Goal: Information Seeking & Learning: Learn about a topic

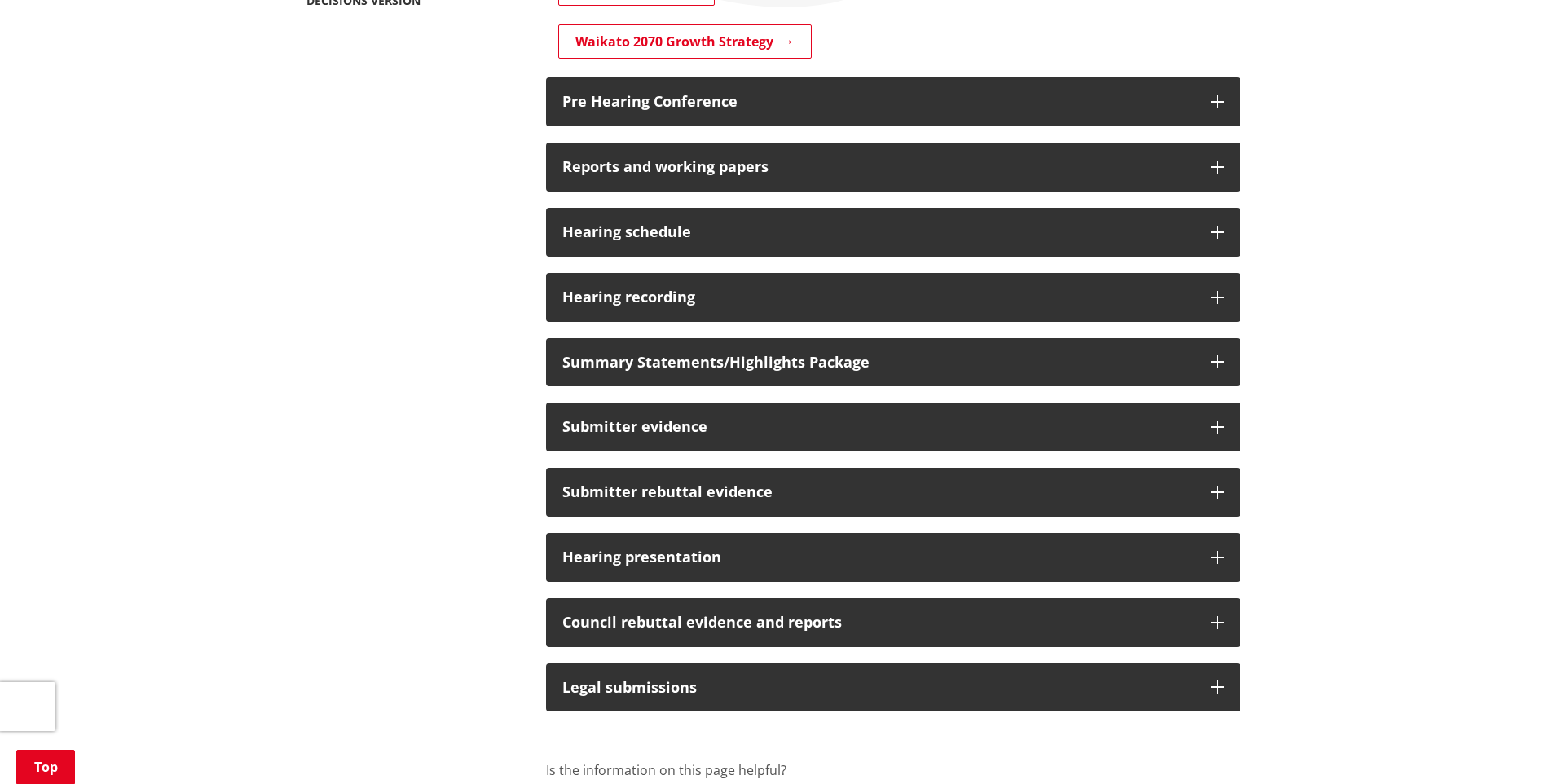
scroll to position [407, 0]
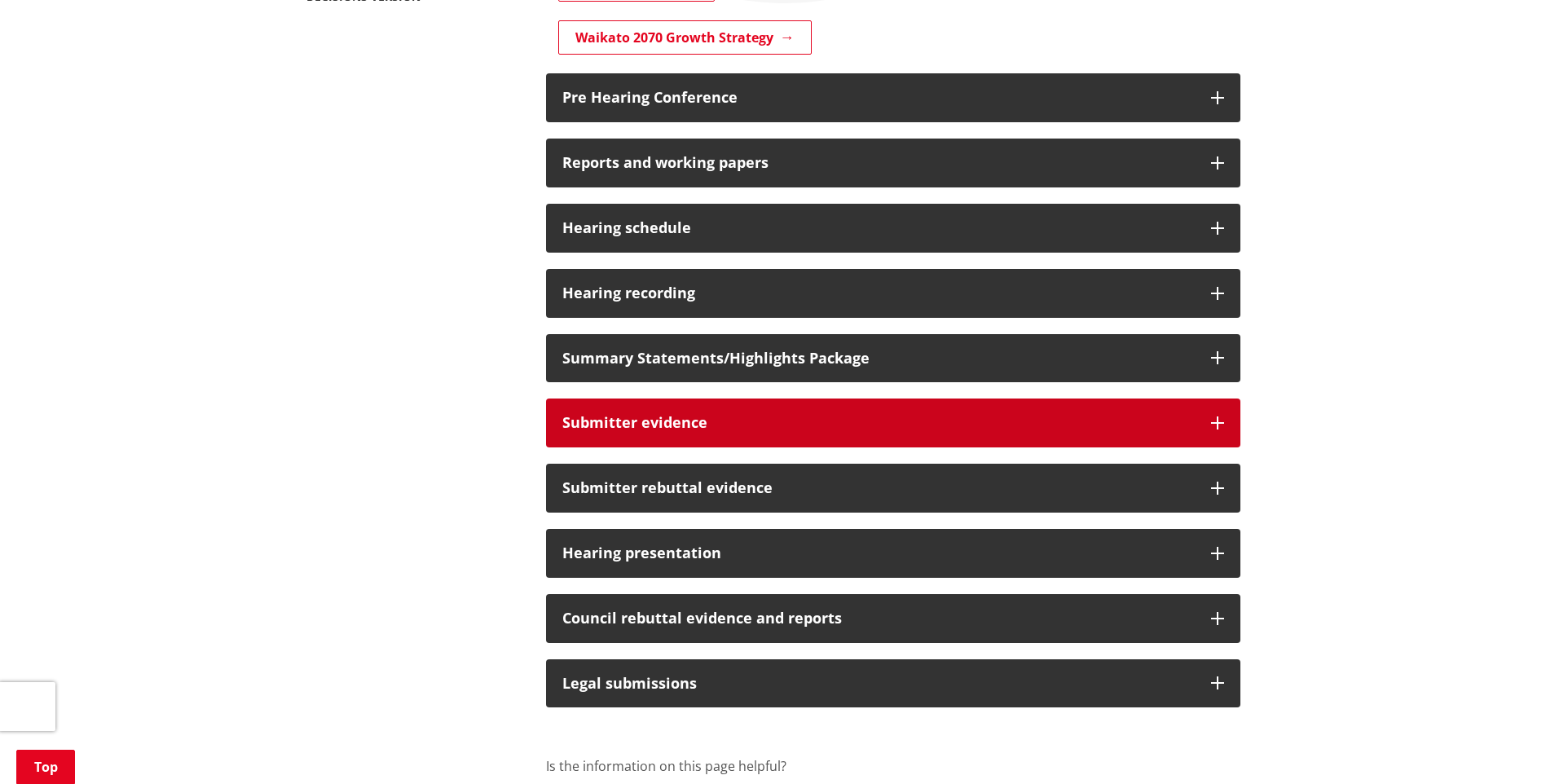
click at [936, 436] on button "Submitter evidence" at bounding box center [893, 422] width 694 height 49
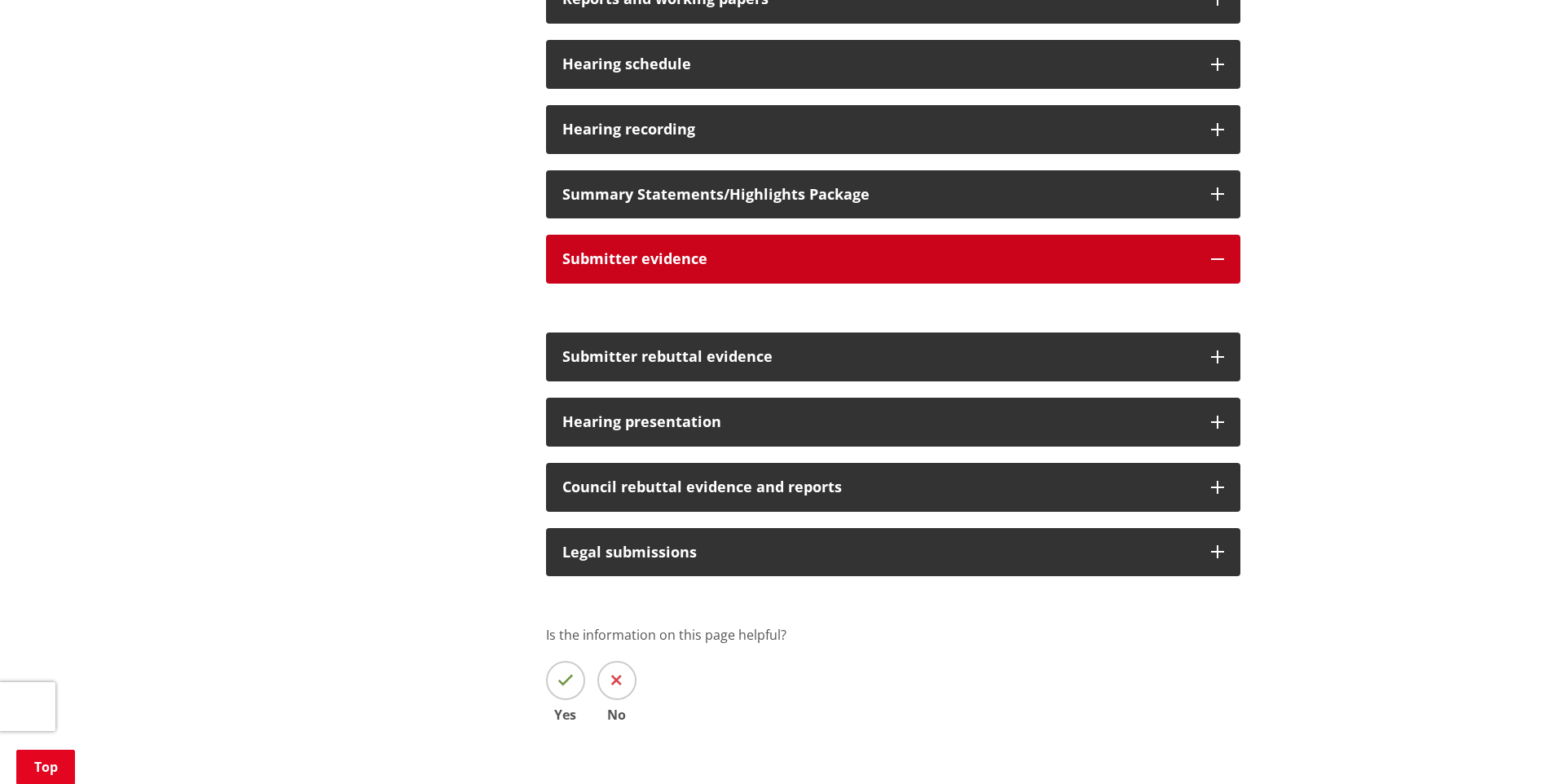
scroll to position [570, 0]
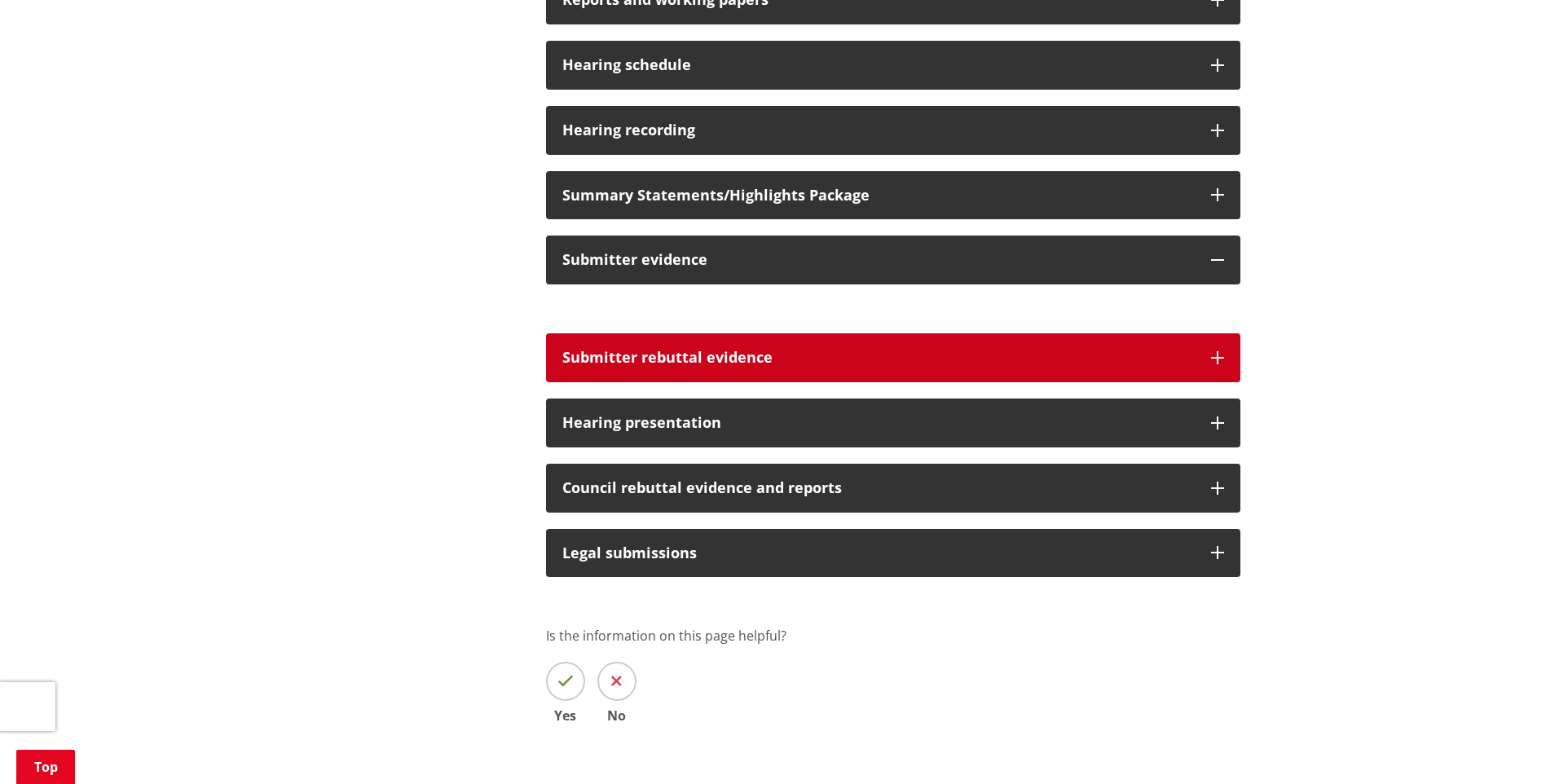
click at [1216, 351] on icon "button" at bounding box center [1218, 358] width 13 height 13
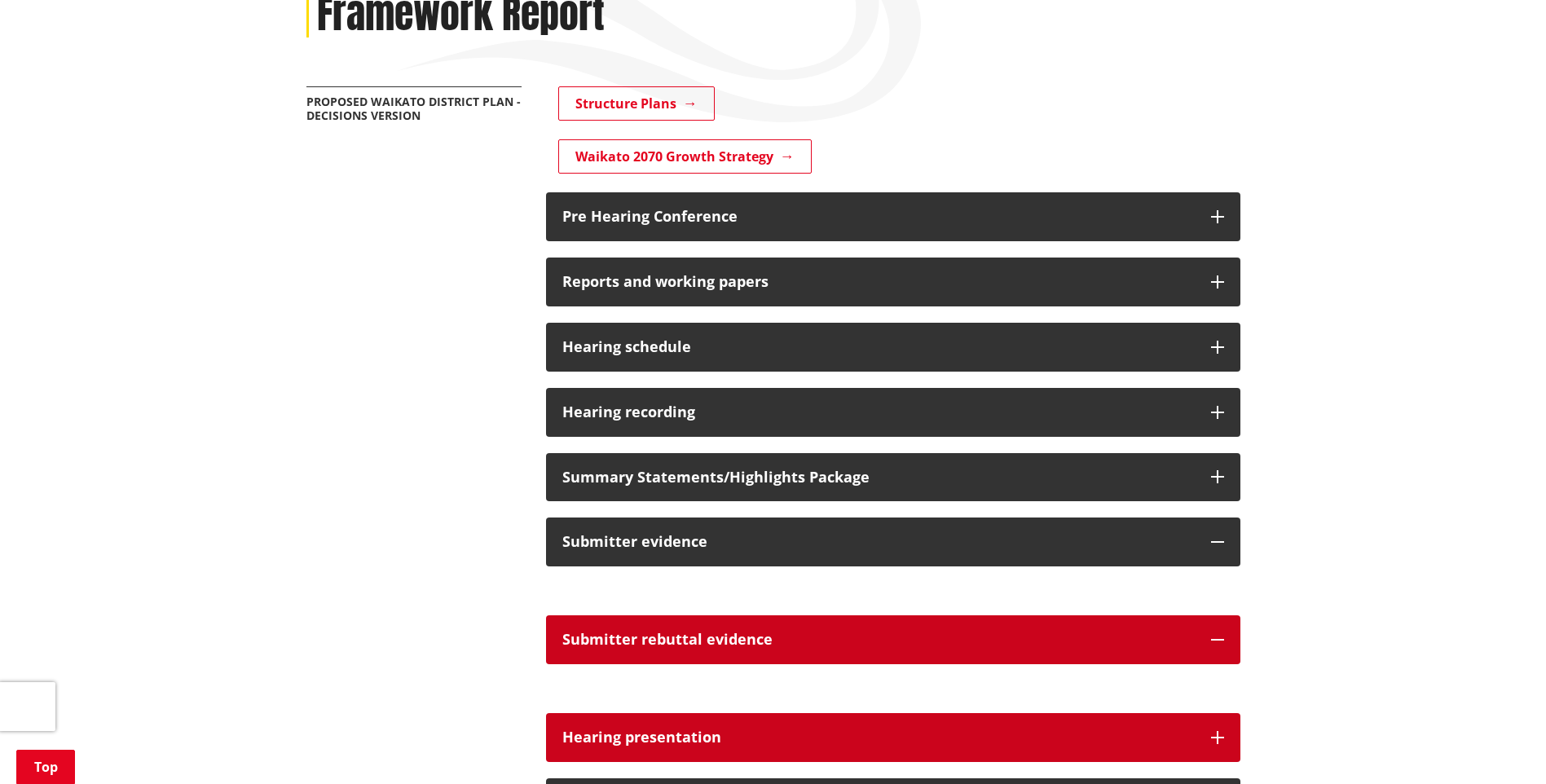
scroll to position [407, 0]
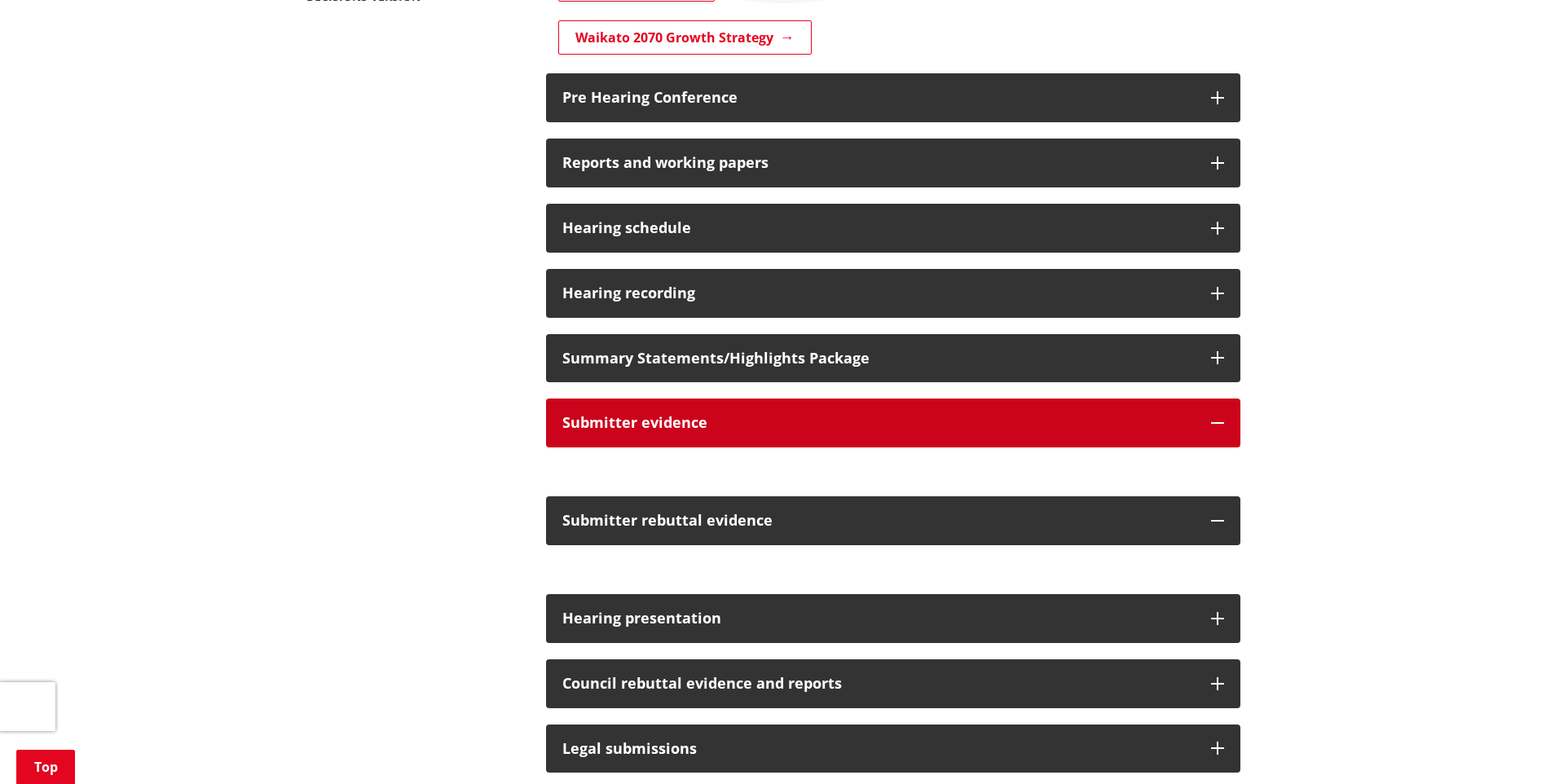
click at [819, 426] on h3 "Submitter evidence" at bounding box center [878, 423] width 632 height 16
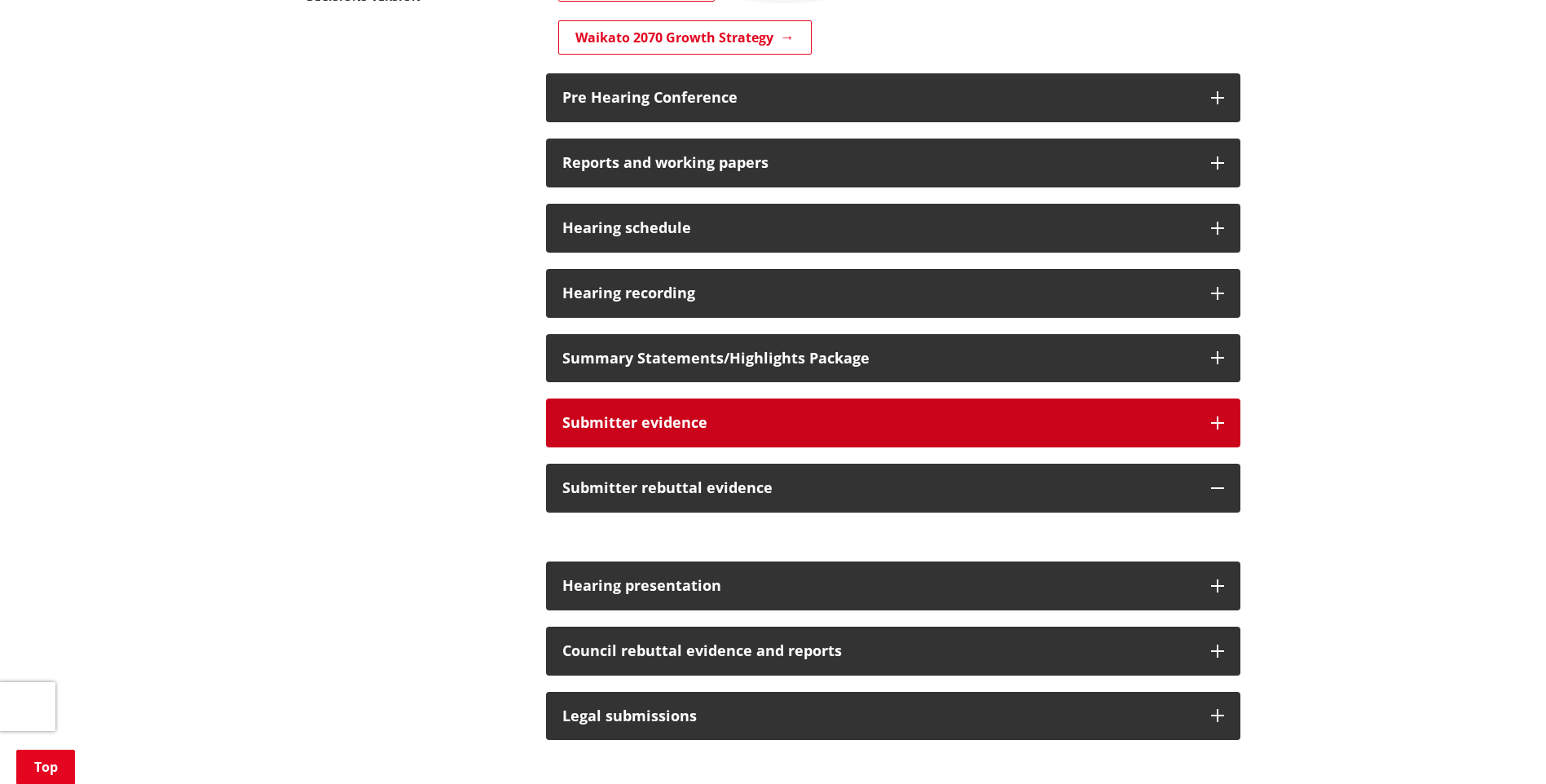
click at [819, 424] on h3 "Submitter evidence" at bounding box center [878, 423] width 632 height 16
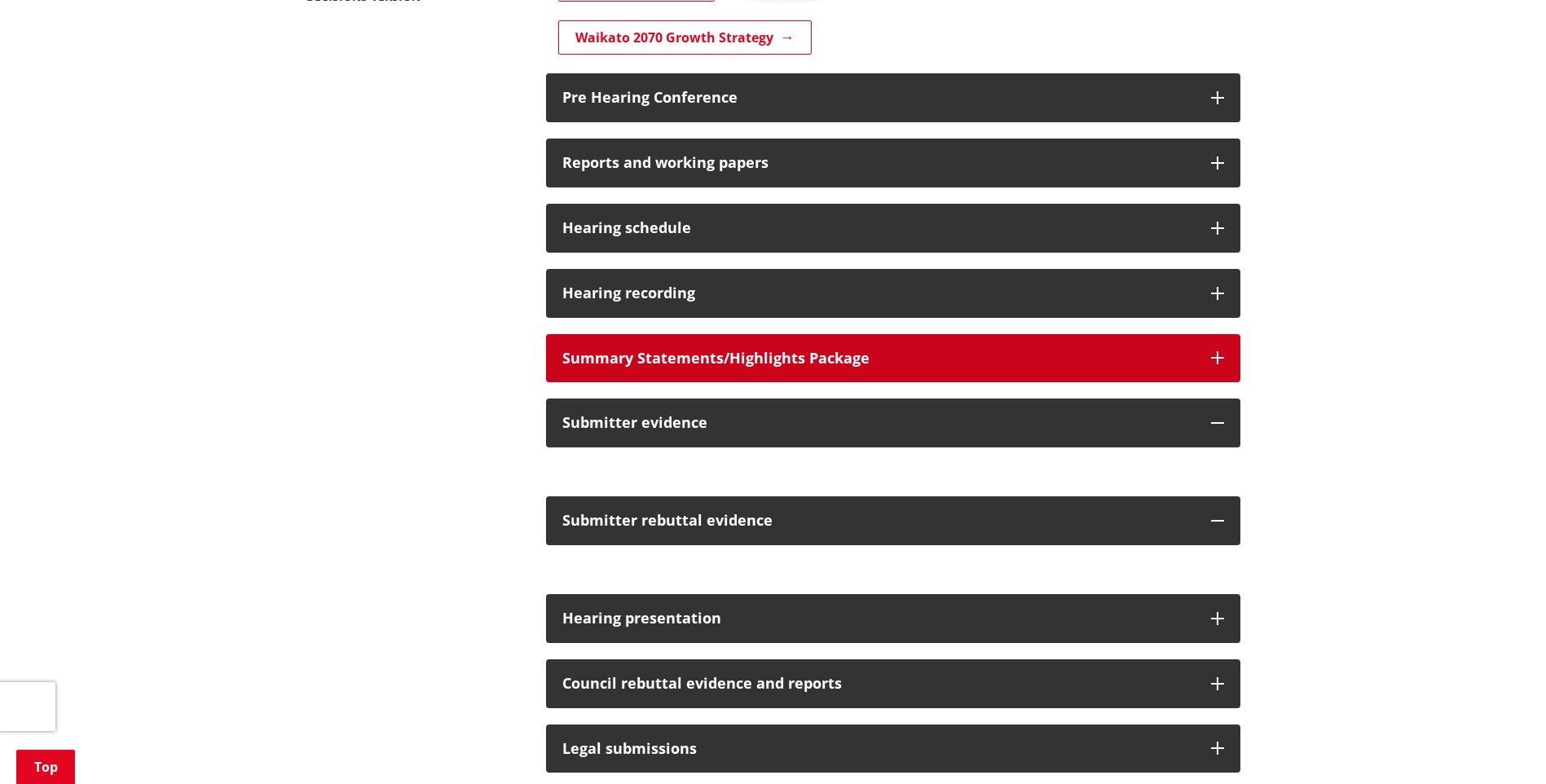
click at [700, 350] on div "Summary Statements/Highlights Package" at bounding box center [878, 359] width 632 height 16
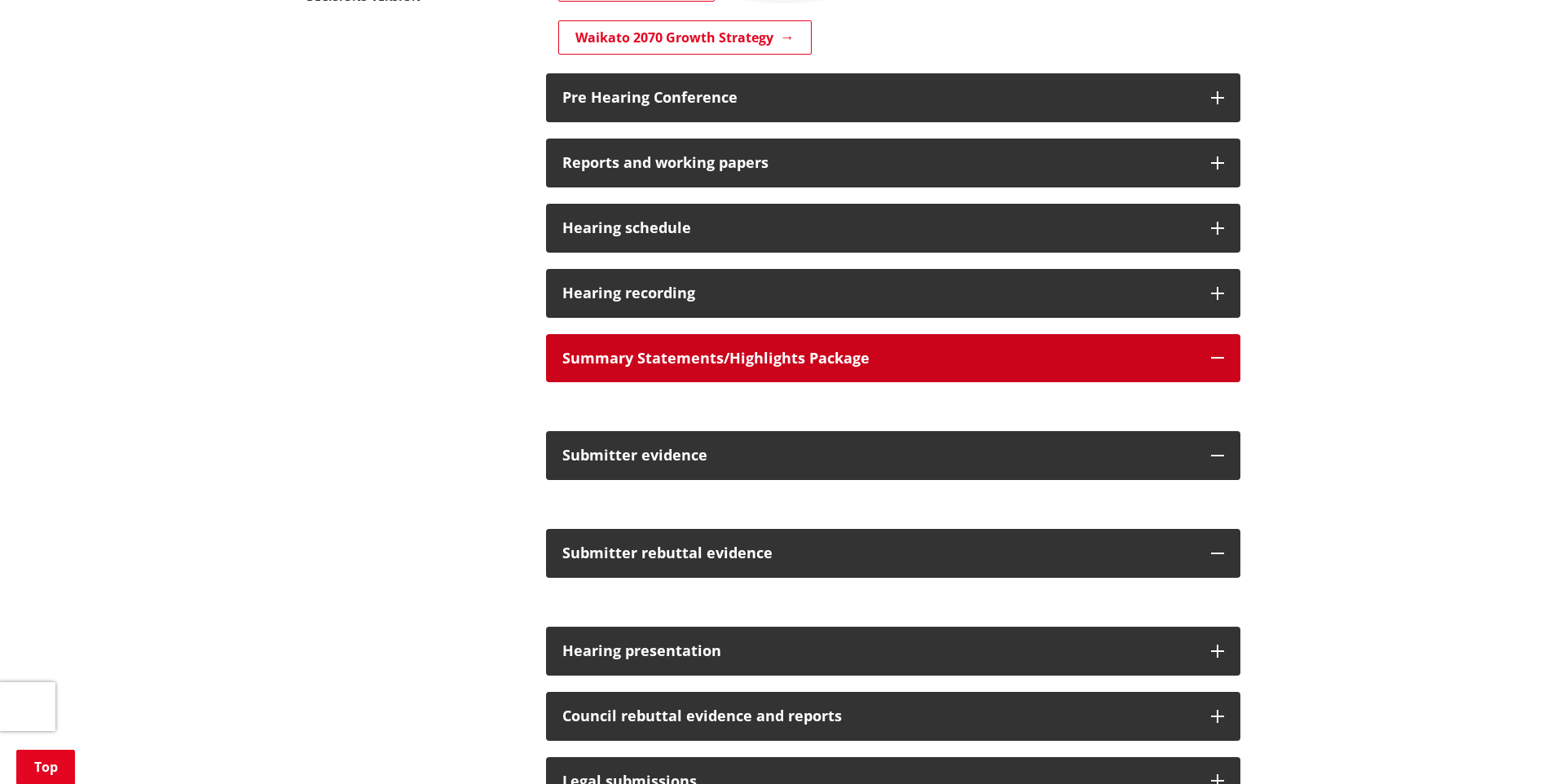
click at [700, 350] on div "Summary Statements/Highlights Package" at bounding box center [878, 359] width 632 height 16
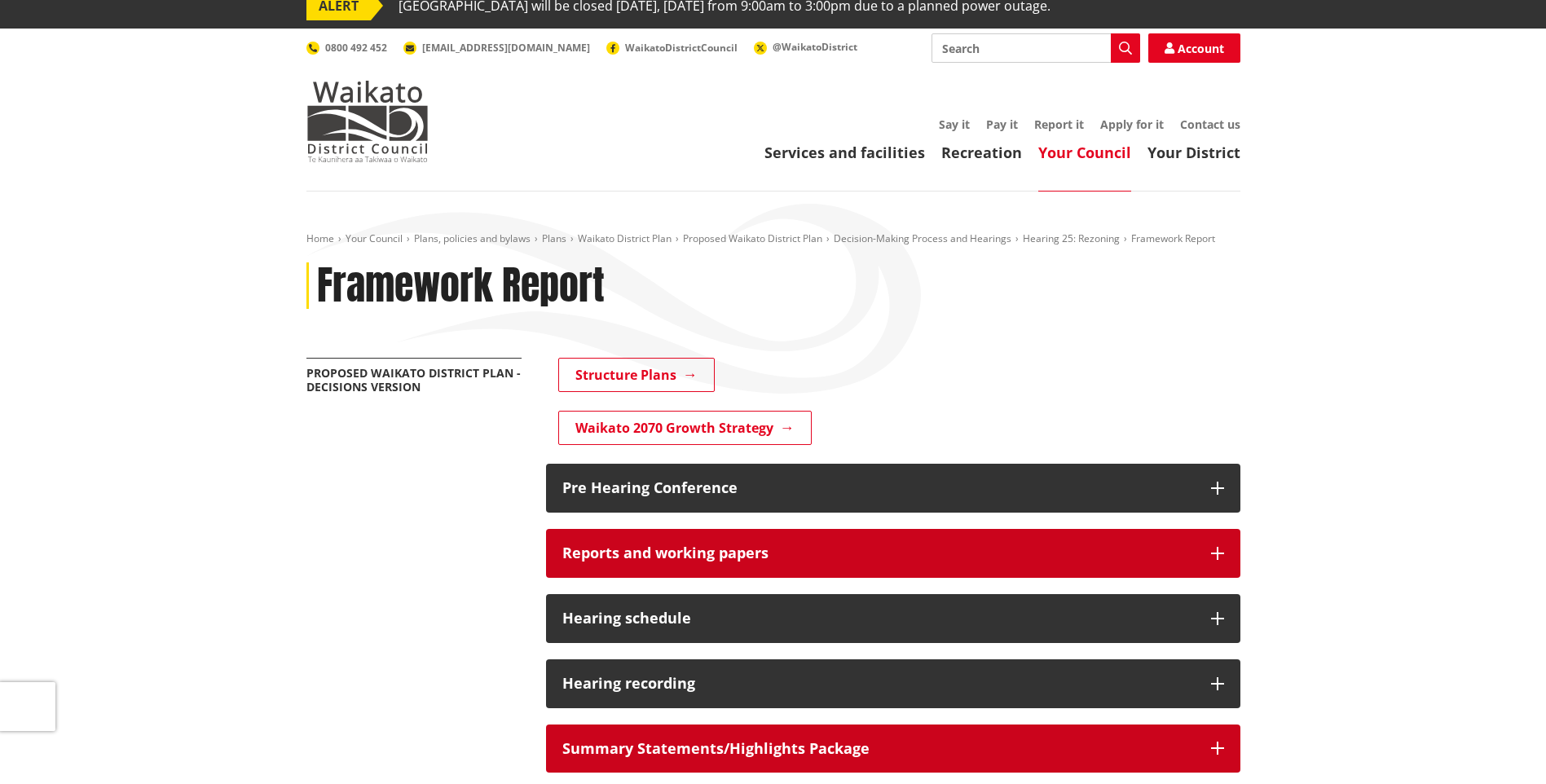
scroll to position [0, 0]
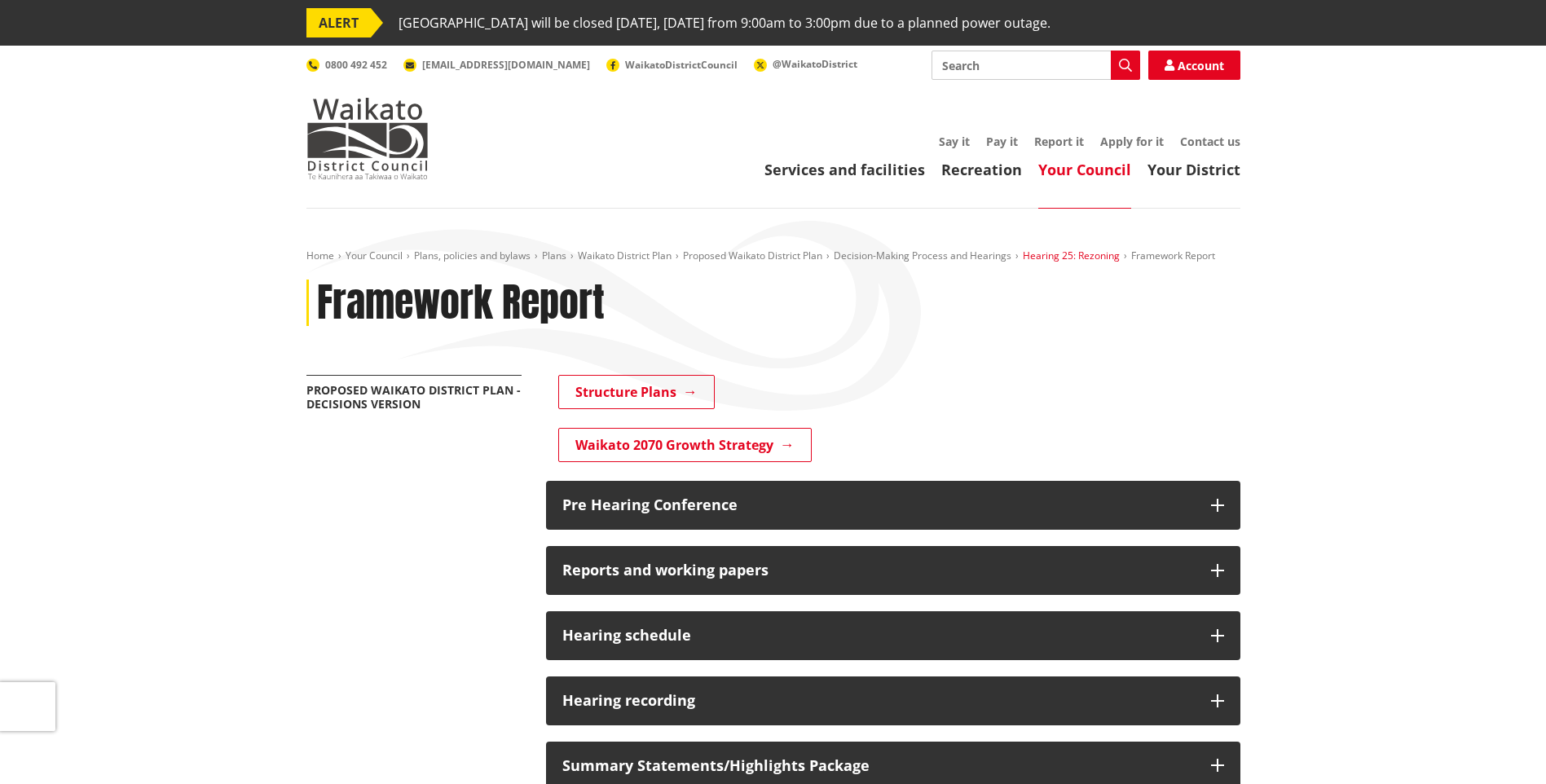
click at [1024, 255] on link "Hearing 25: Rezoning" at bounding box center [1071, 255] width 97 height 14
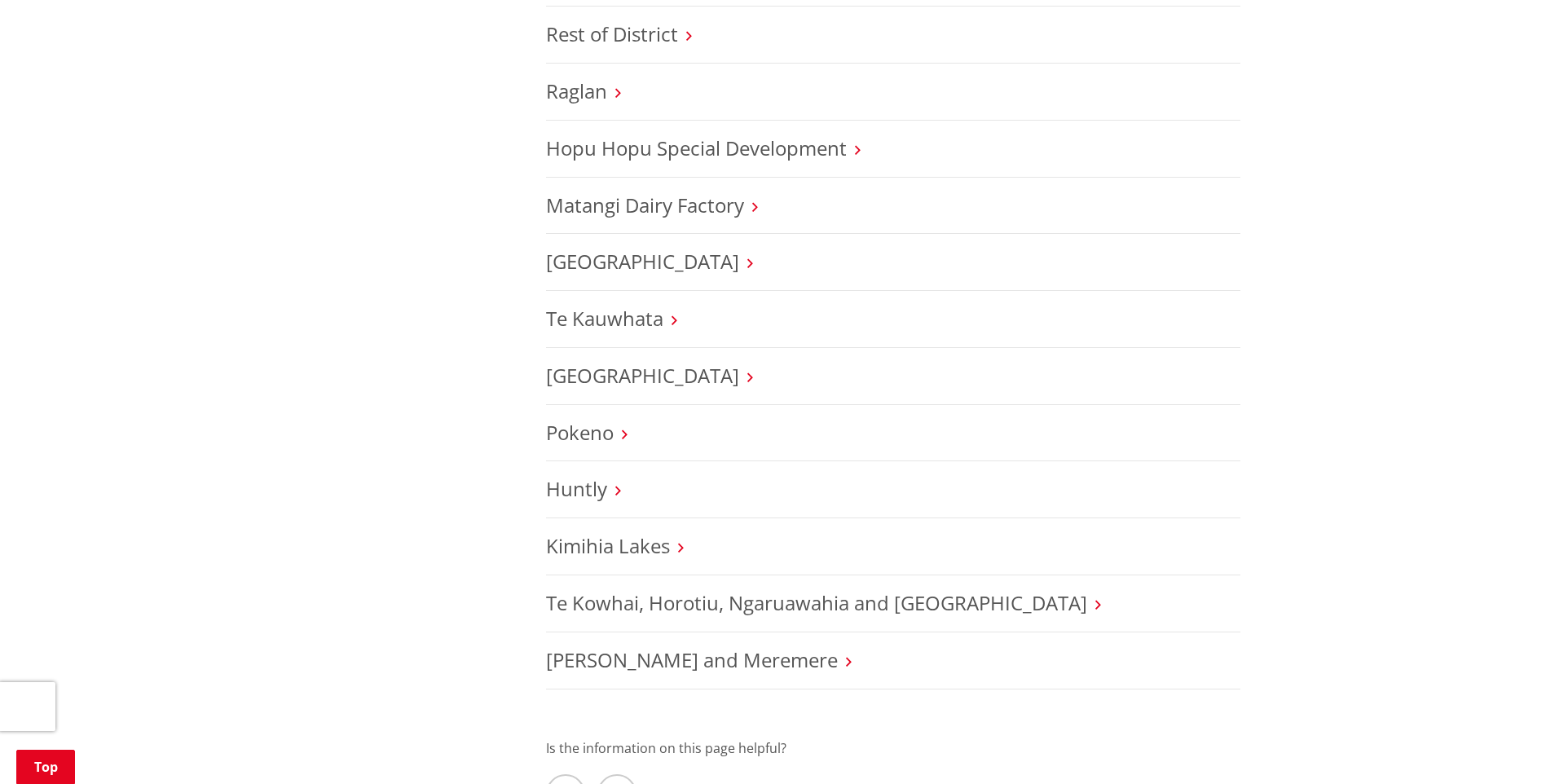
scroll to position [814, 0]
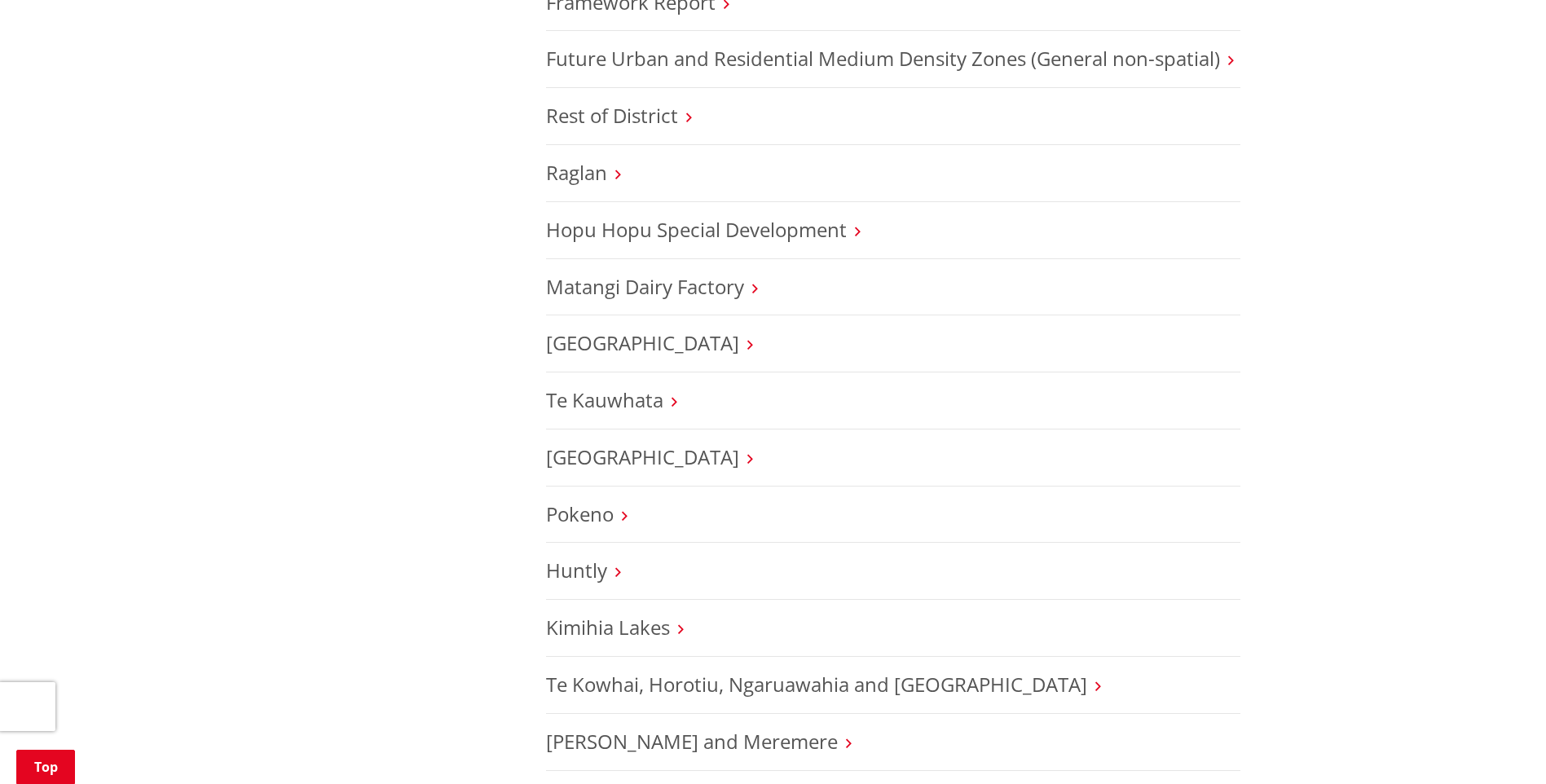
click at [747, 345] on icon at bounding box center [750, 345] width 6 height 15
click at [589, 347] on link "[GEOGRAPHIC_DATA]" at bounding box center [642, 342] width 193 height 27
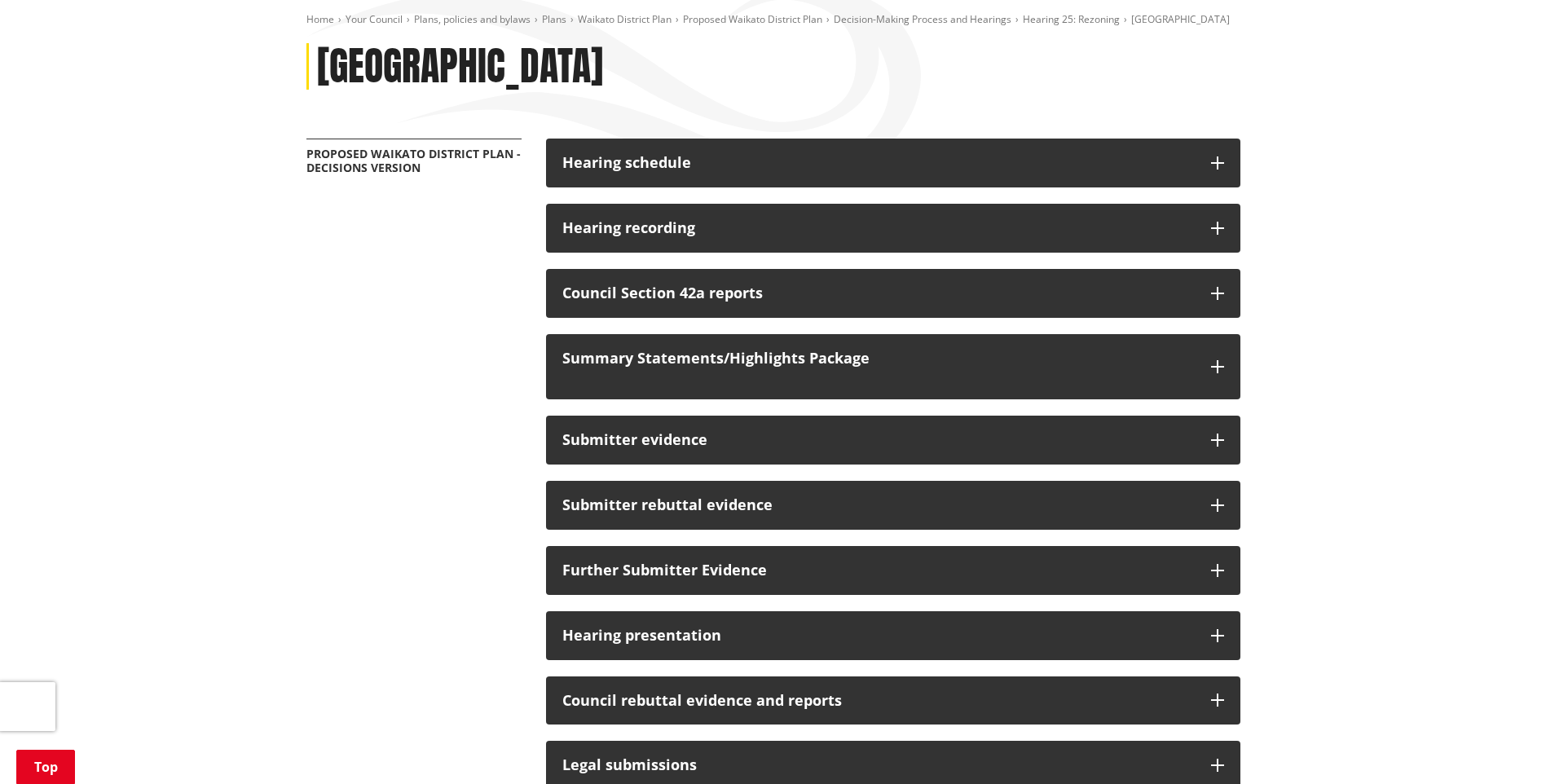
scroll to position [244, 0]
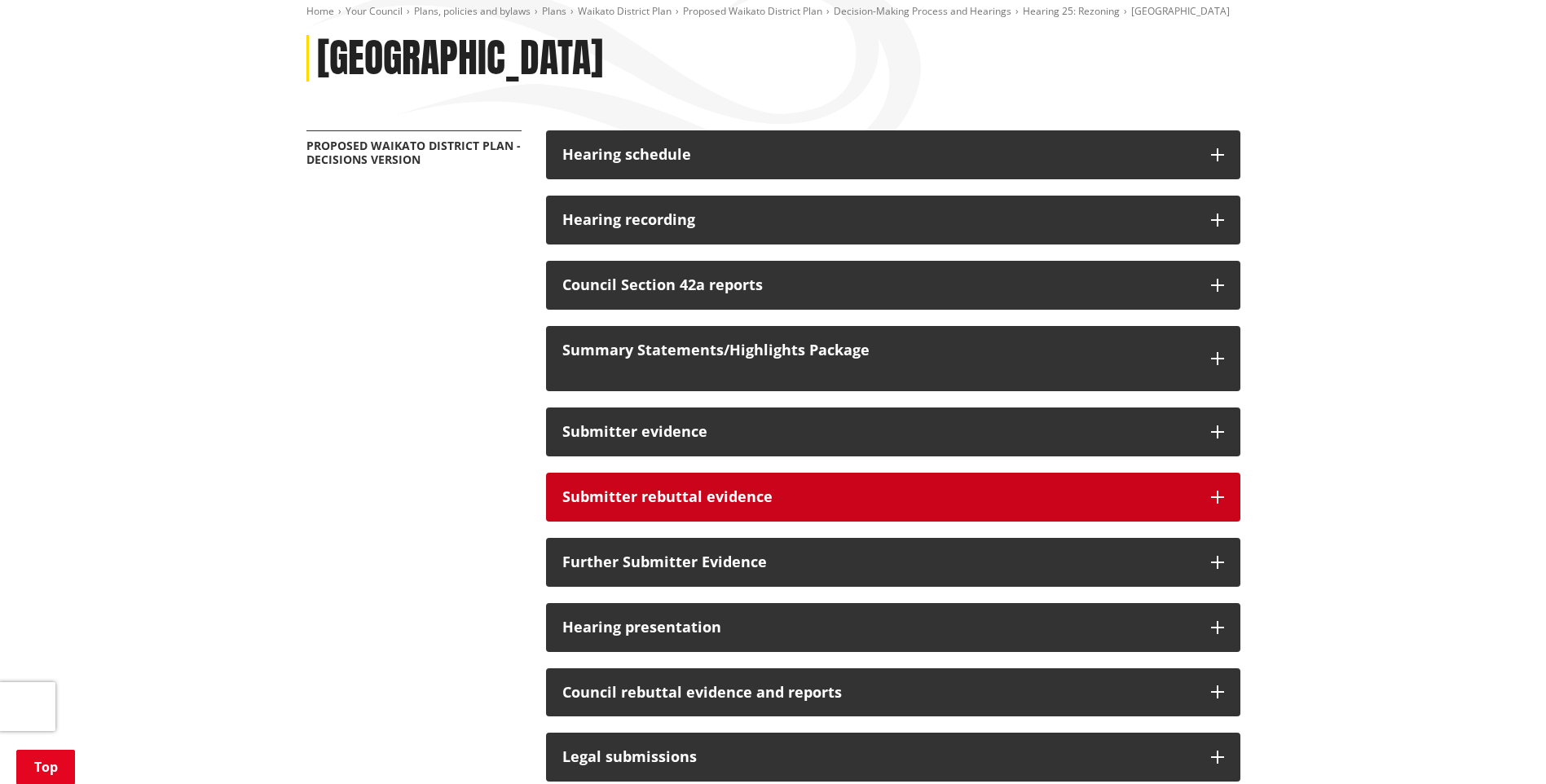
click at [819, 487] on button "Submitter rebuttal evidence" at bounding box center [893, 496] width 694 height 49
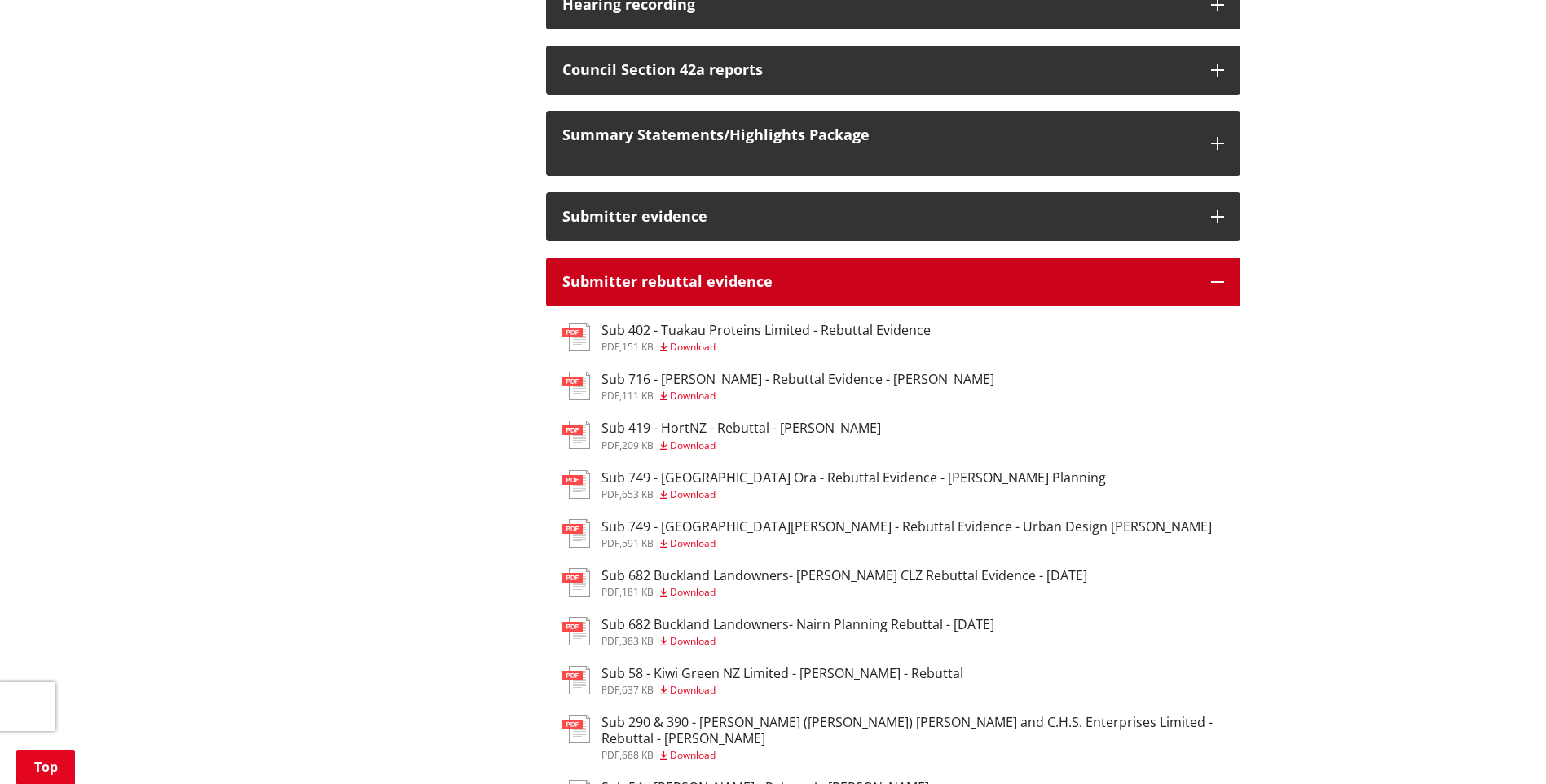
scroll to position [814, 0]
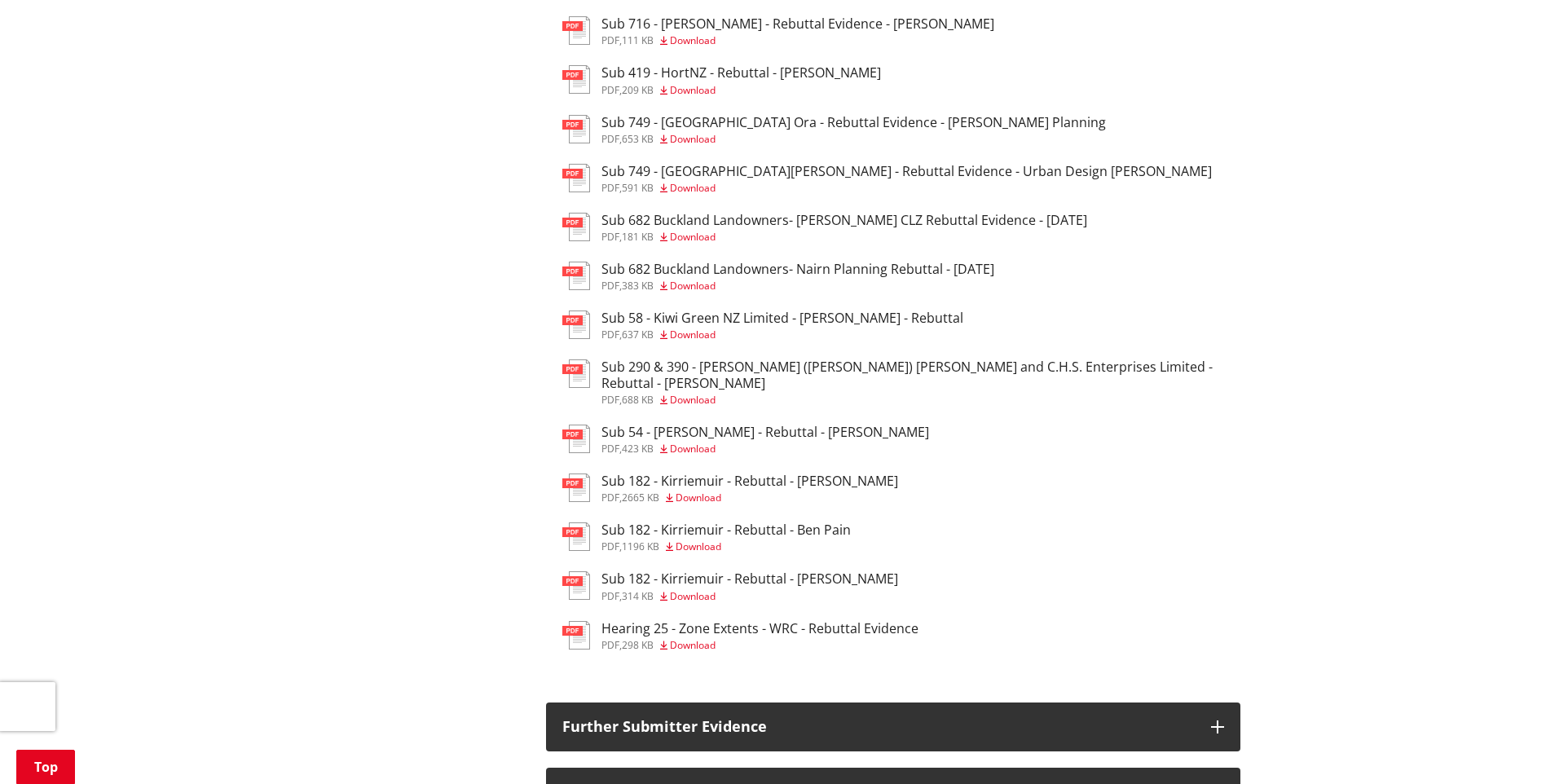
click at [762, 522] on h3 "Sub 182 - Kirriemuir - Rebuttal - Ben Pain" at bounding box center [726, 530] width 249 height 16
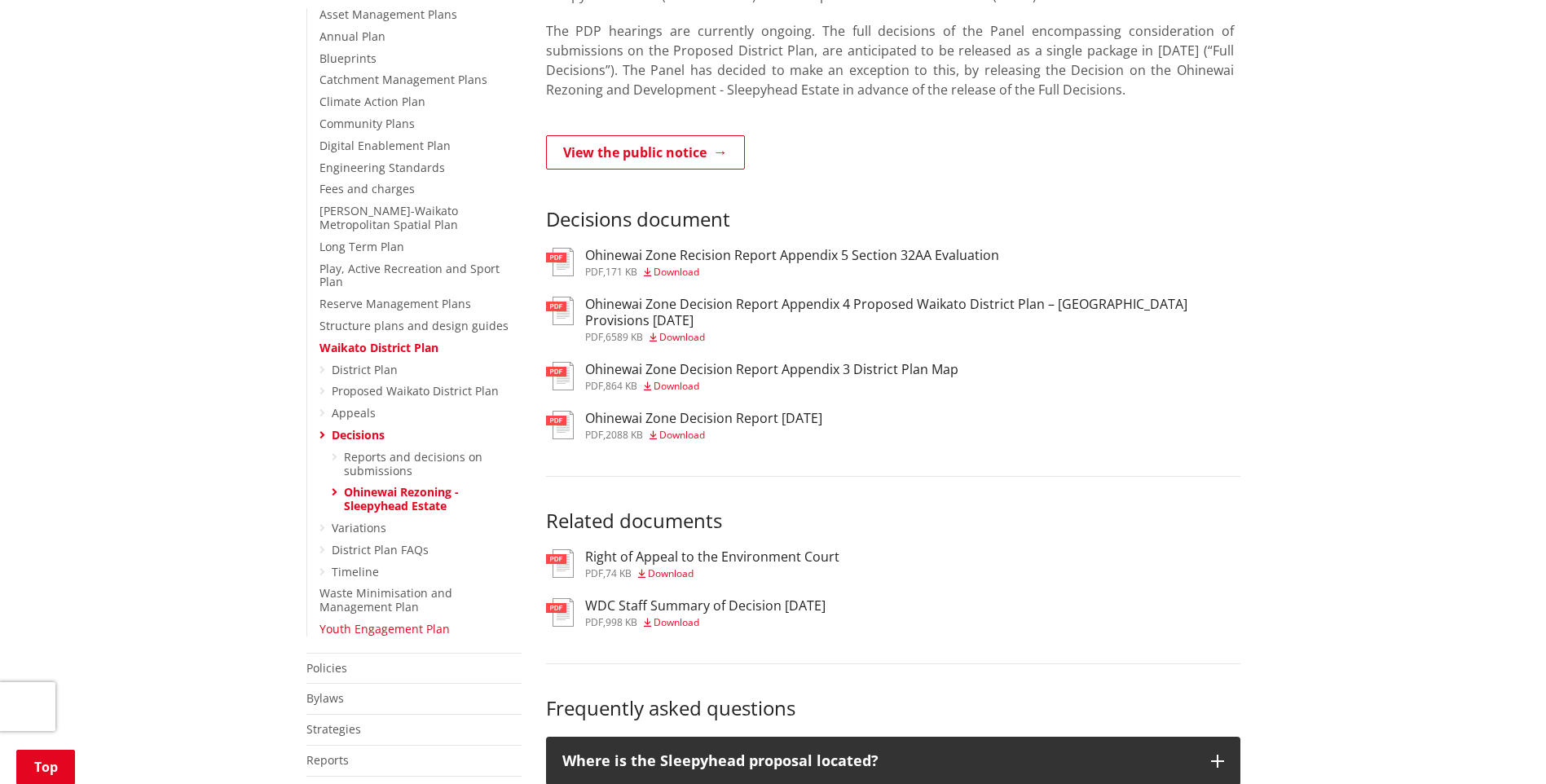
scroll to position [407, 0]
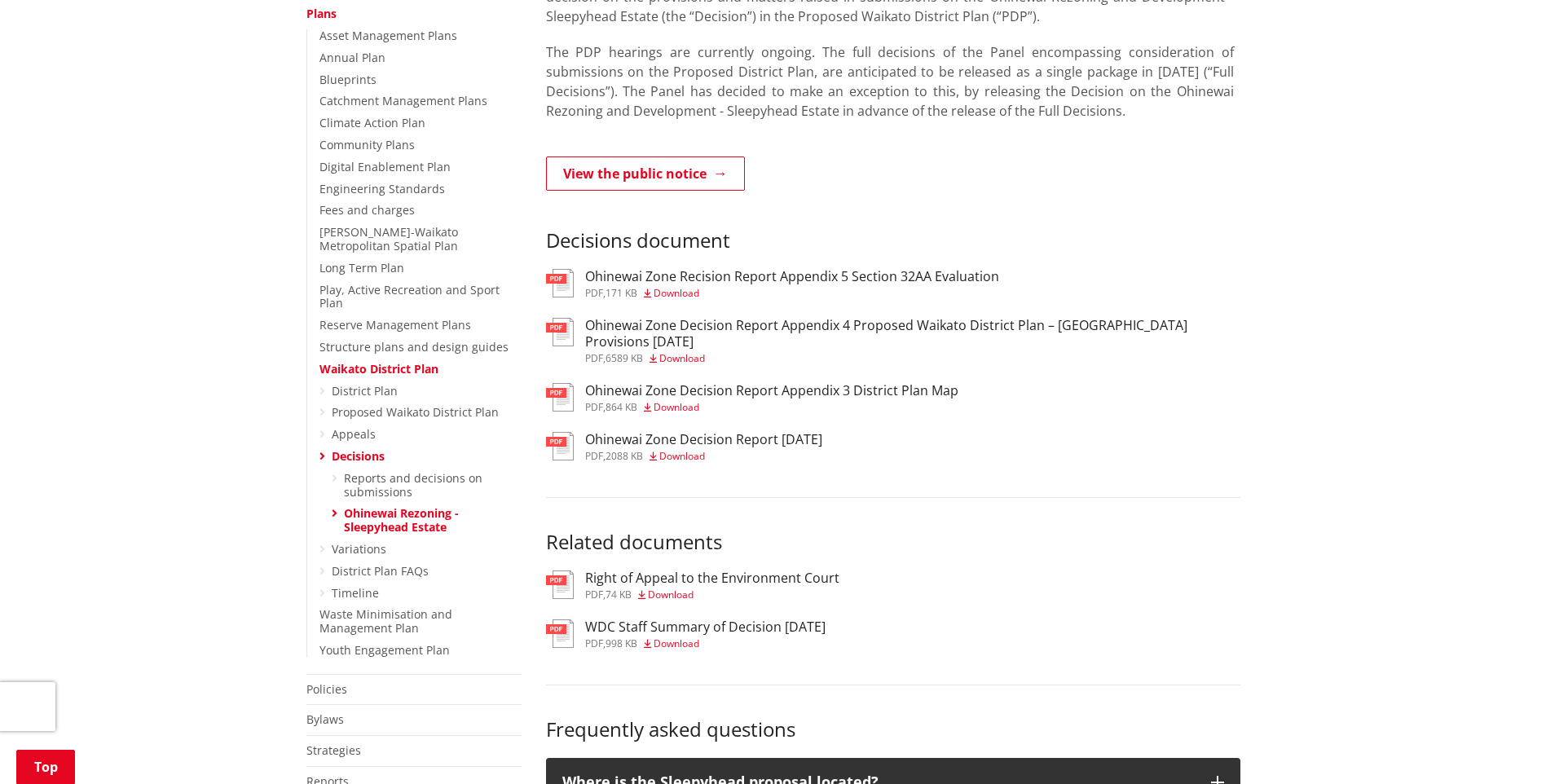
click at [843, 318] on h3 "Ohinewai Zone Decision Report Appendix 4 Proposed Waikato District Plan – Ohine…" at bounding box center [912, 333] width 655 height 31
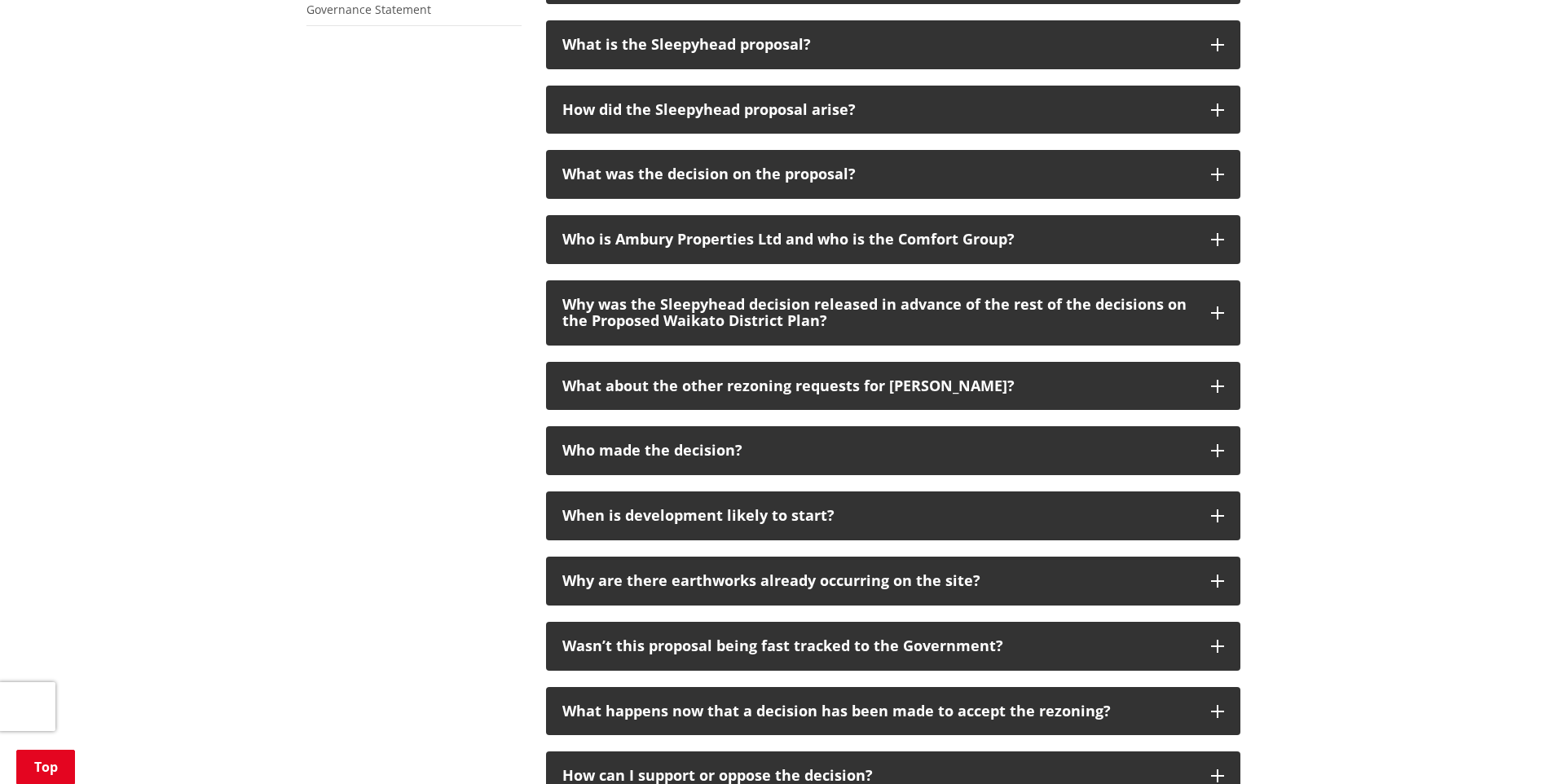
scroll to position [1140, 0]
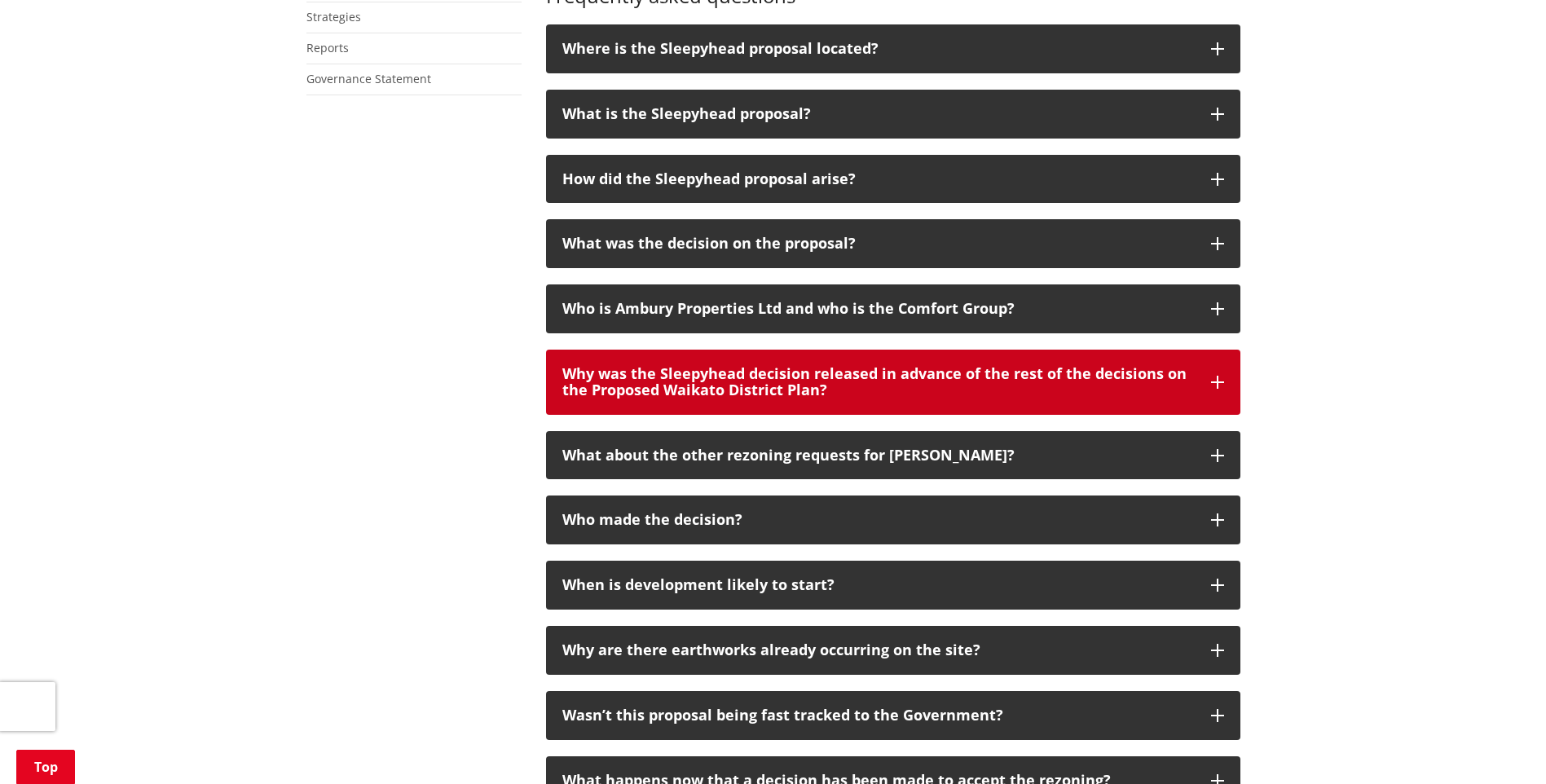
click at [1215, 378] on icon "button" at bounding box center [1218, 383] width 13 height 13
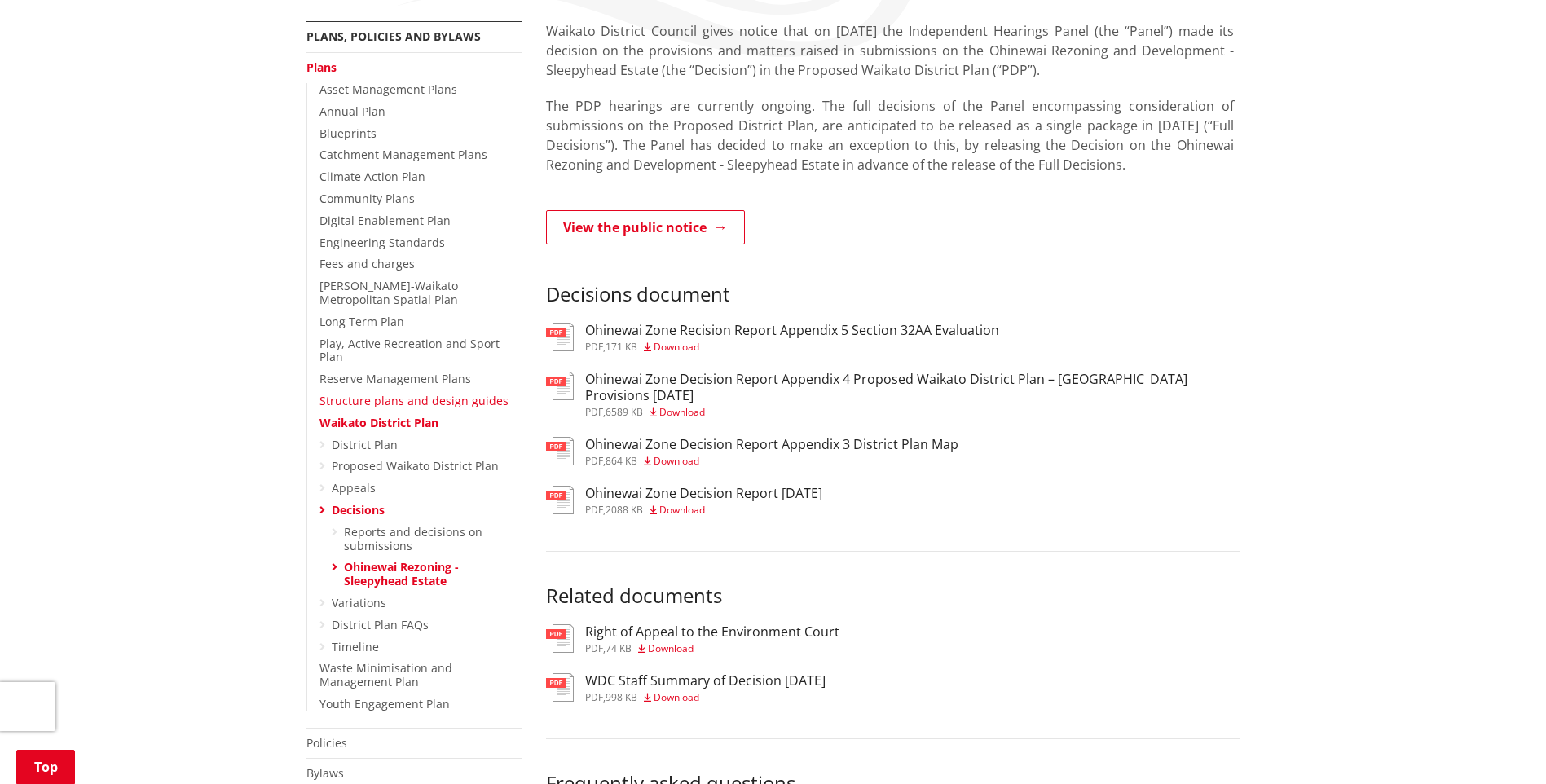
scroll to position [489, 0]
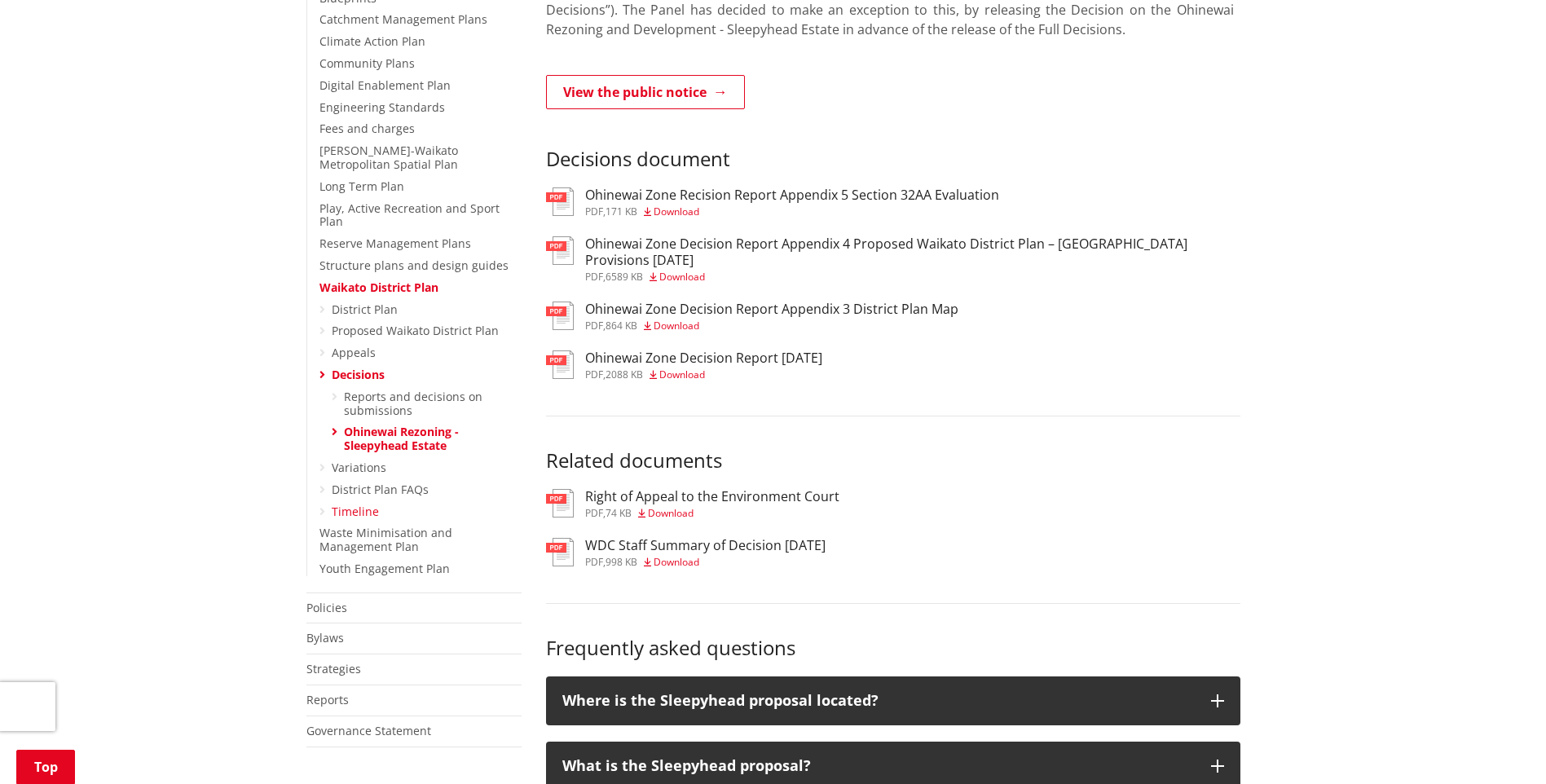
click at [364, 503] on link "Timeline" at bounding box center [355, 511] width 47 height 16
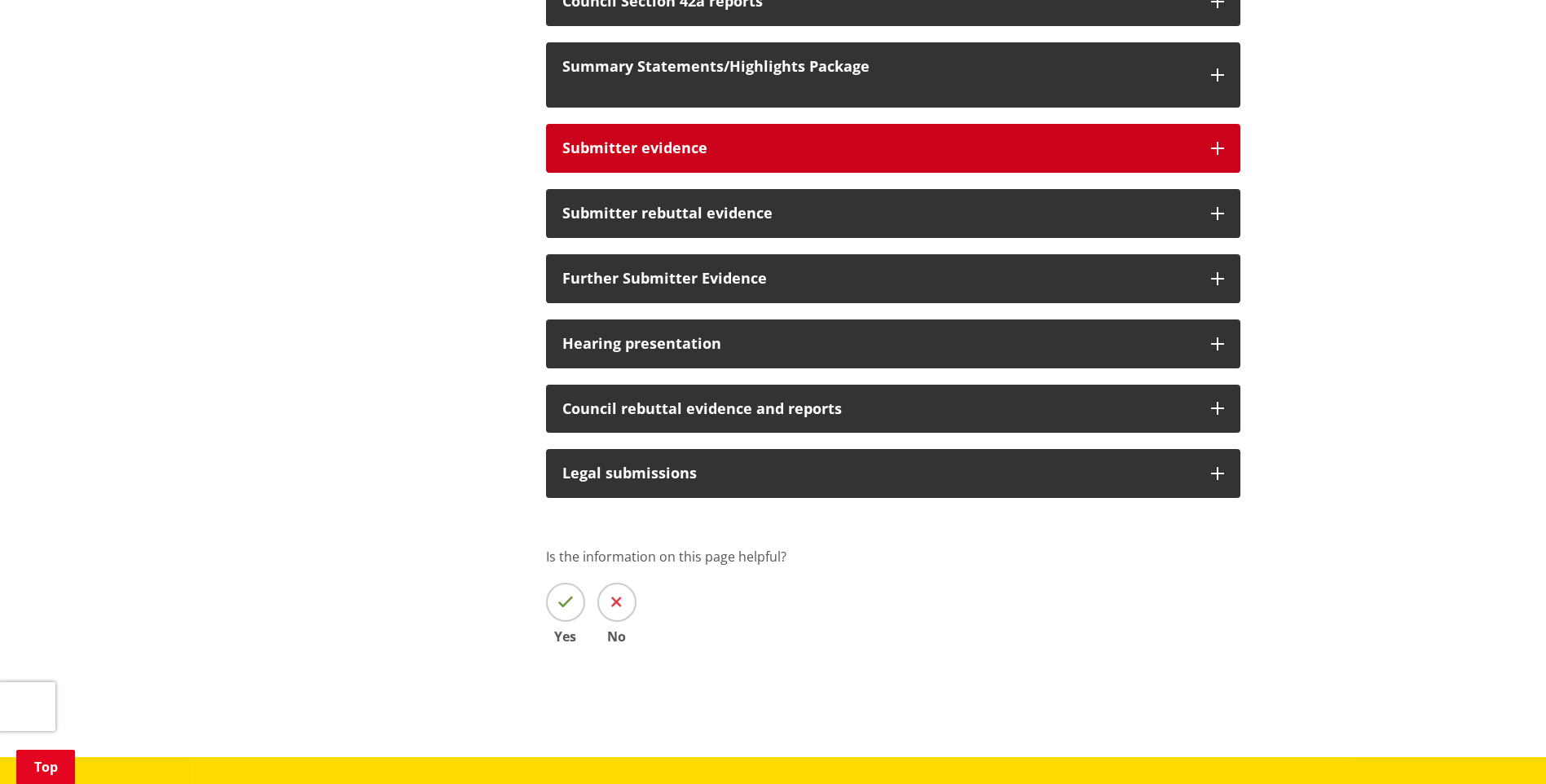
scroll to position [244, 0]
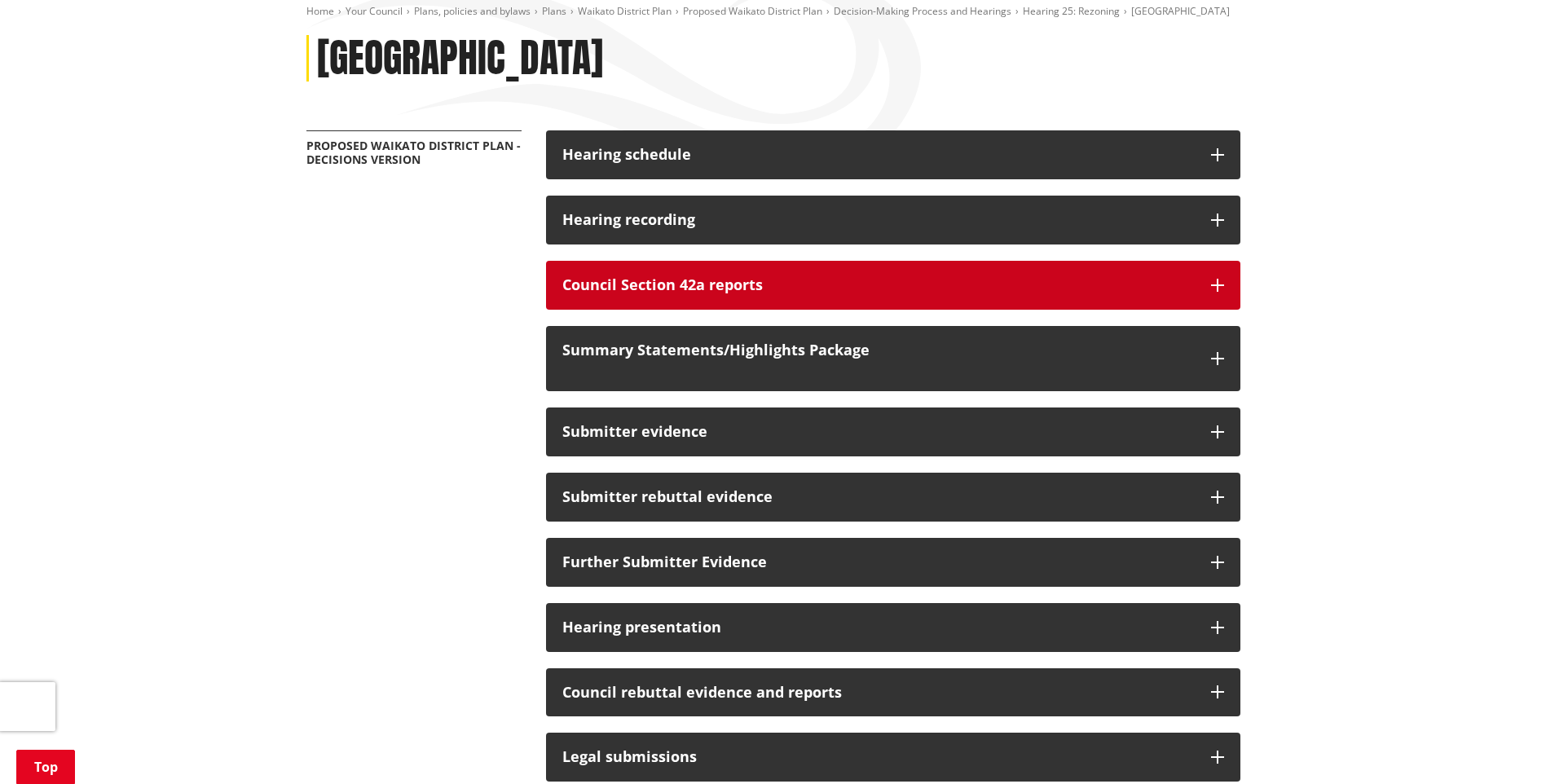
click at [796, 281] on h3 "Council Section 42a reports" at bounding box center [878, 285] width 632 height 16
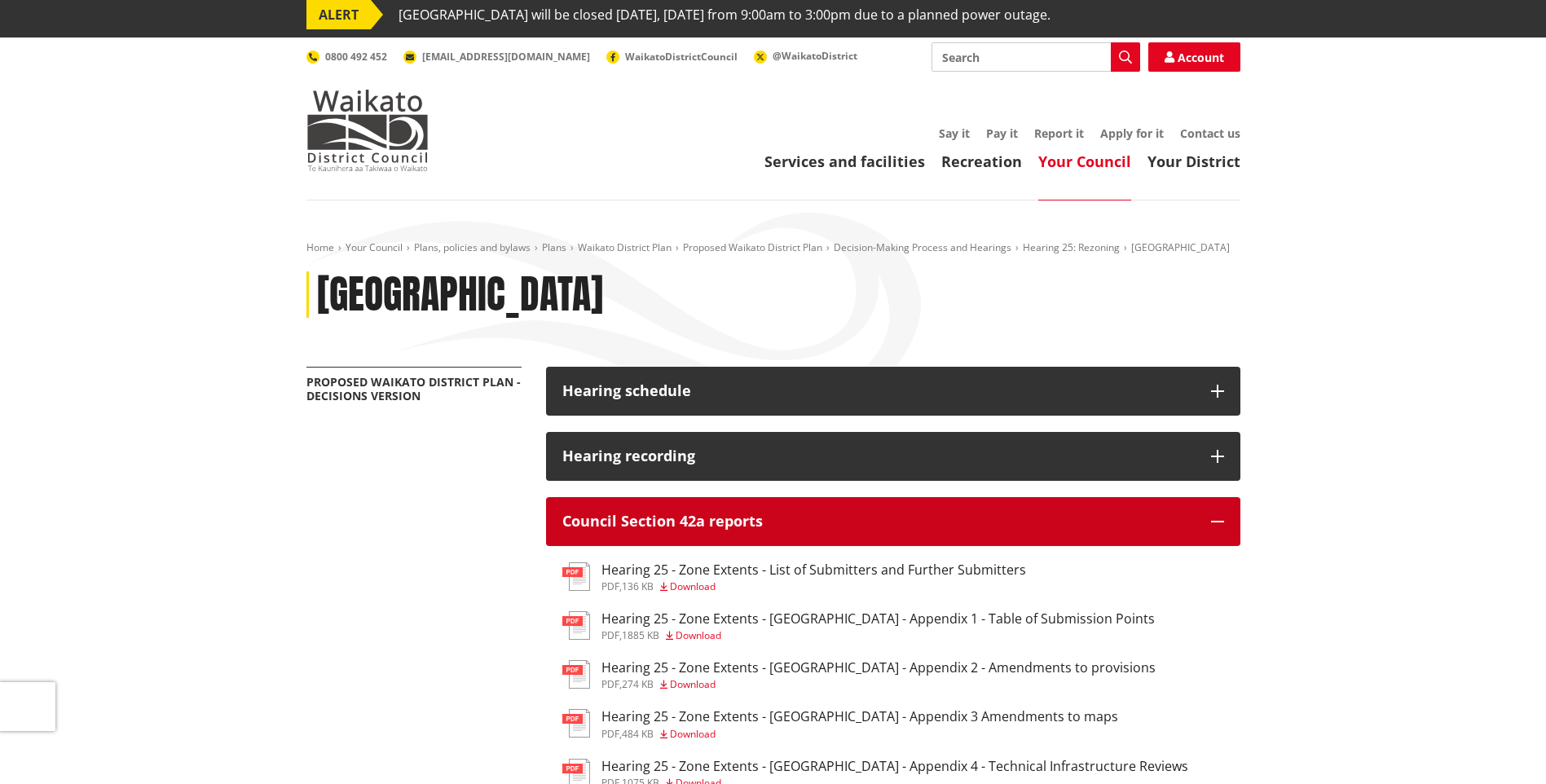
scroll to position [0, 0]
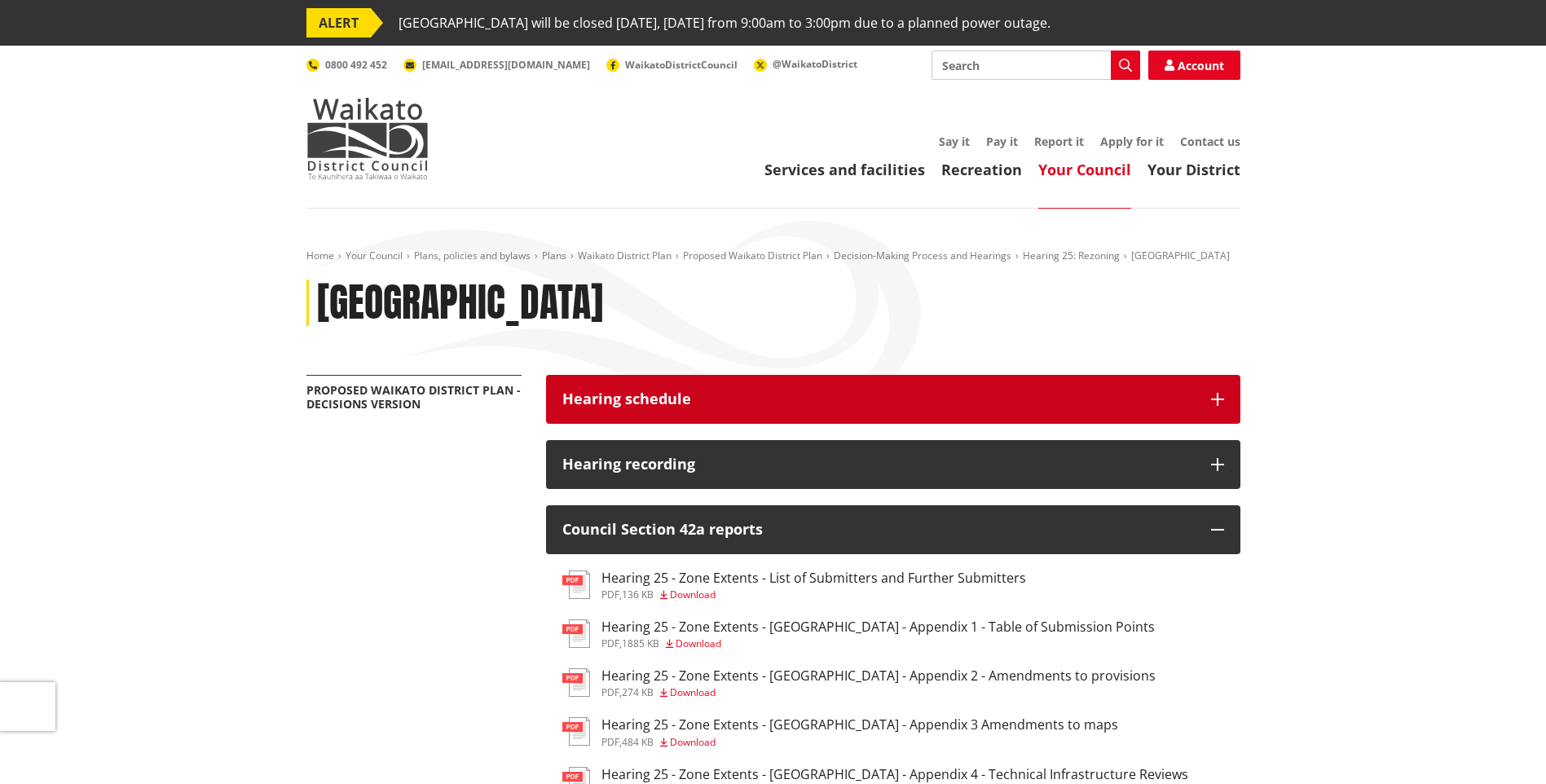
click at [771, 380] on button "Hearing schedule" at bounding box center [893, 399] width 694 height 49
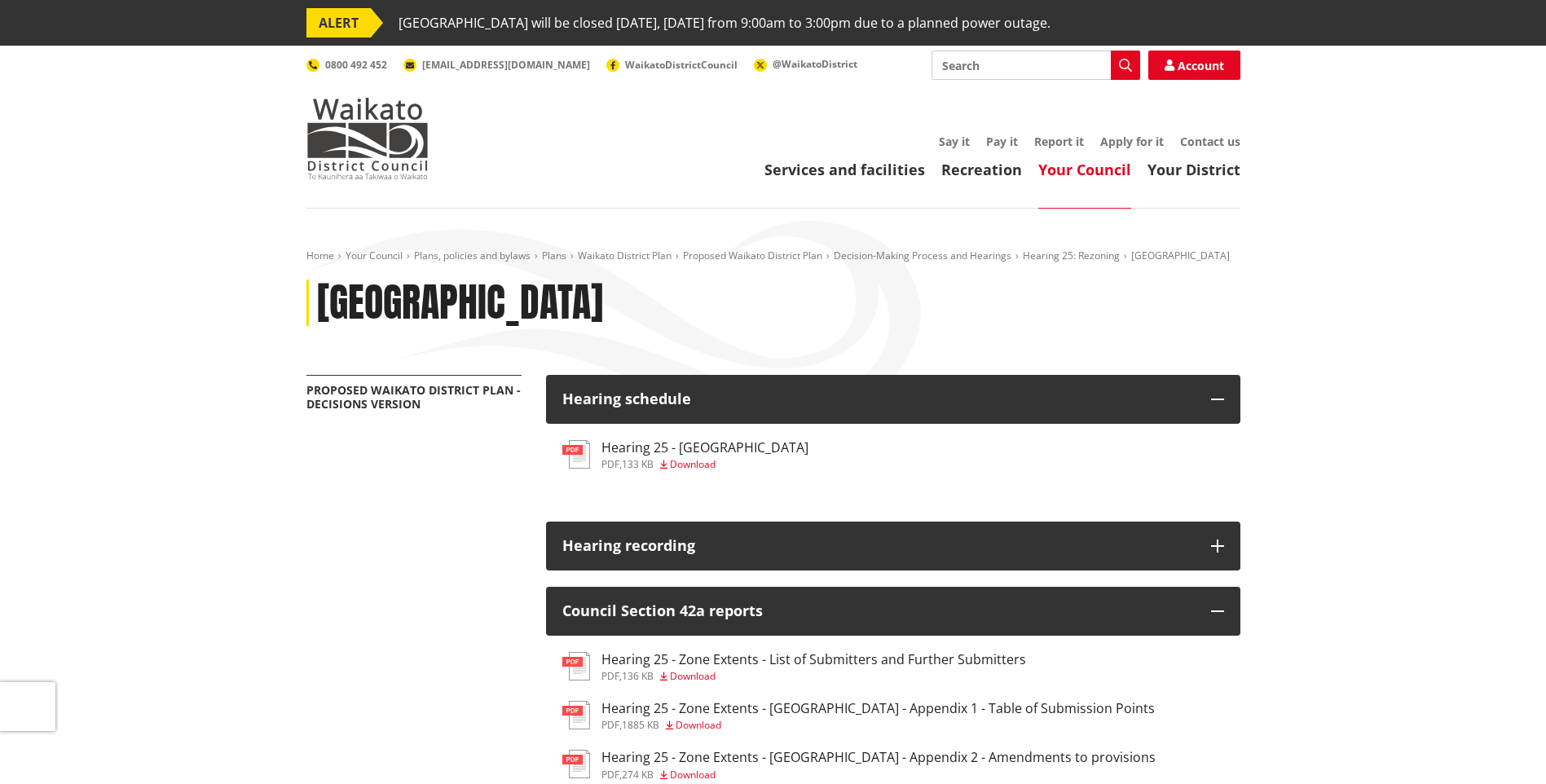
click at [687, 451] on h3 "Hearing 25 - [GEOGRAPHIC_DATA]" at bounding box center [705, 448] width 207 height 16
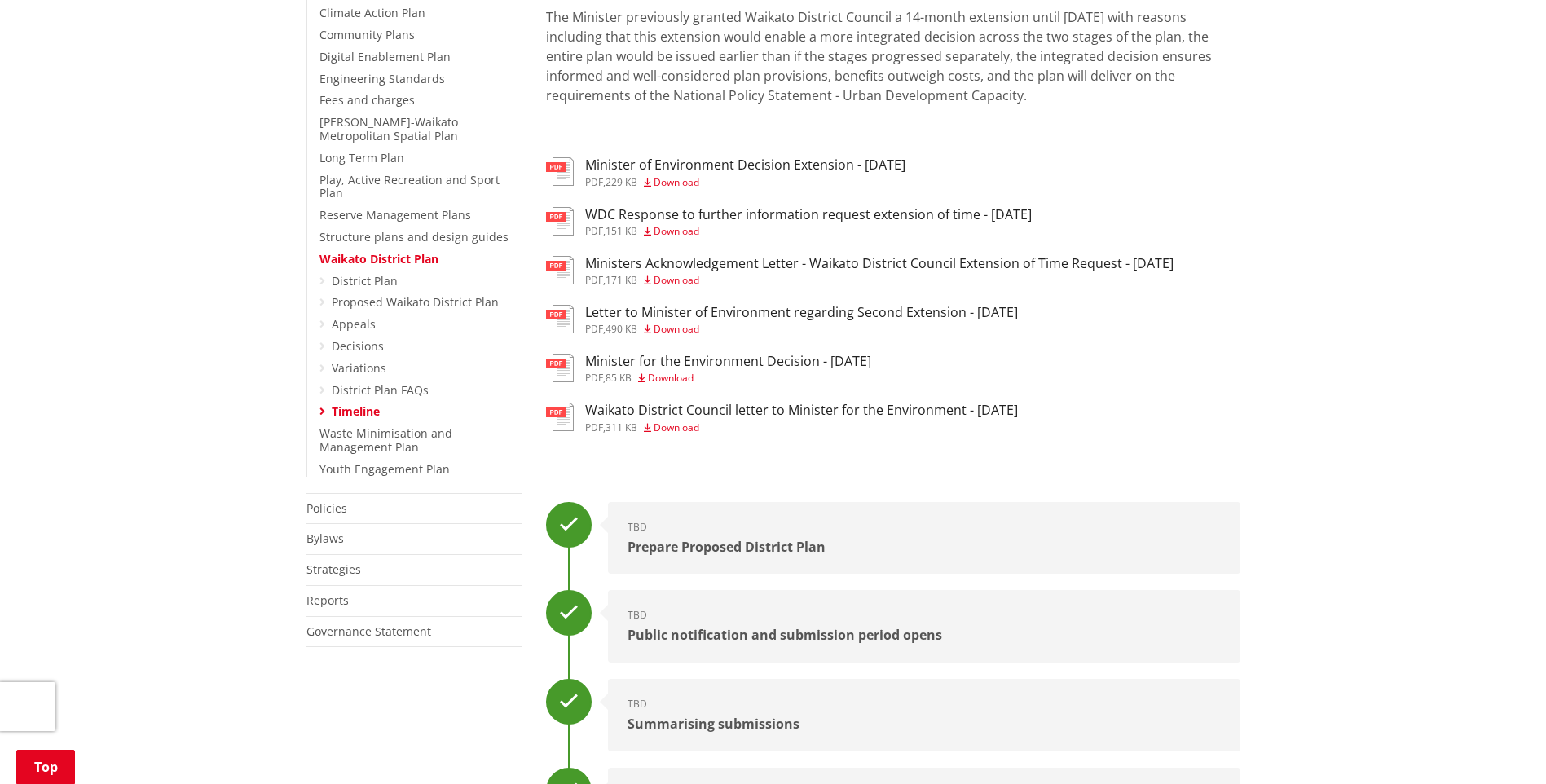
scroll to position [489, 0]
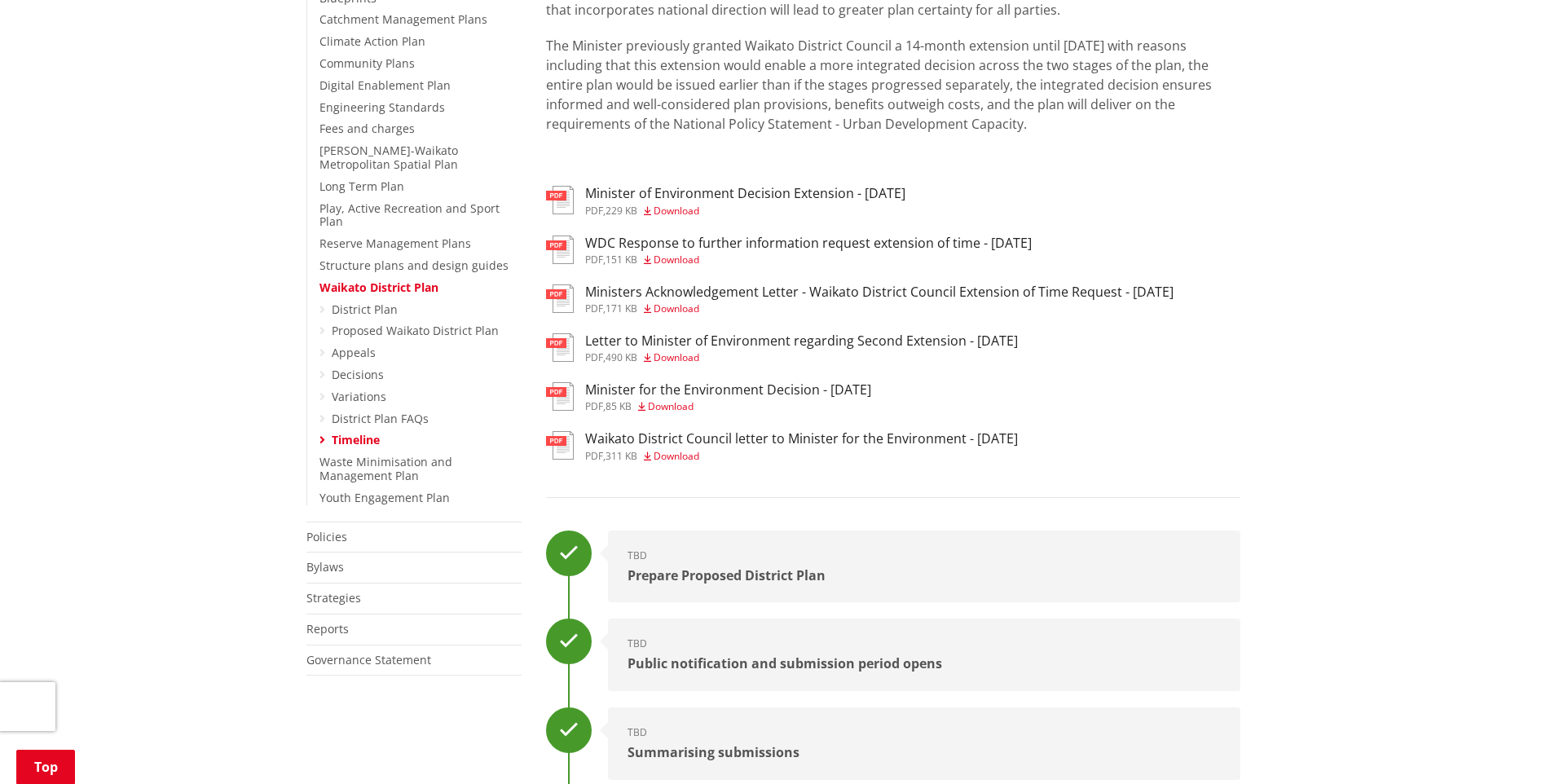
click at [326, 318] on ul "District Plan Proposed Waikato District Plan Appeals Decisions Variations Distr…" at bounding box center [420, 375] width 202 height 145
click at [322, 325] on icon at bounding box center [322, 331] width 6 height 12
click at [460, 322] on link "Proposed Waikato District Plan" at bounding box center [415, 330] width 167 height 16
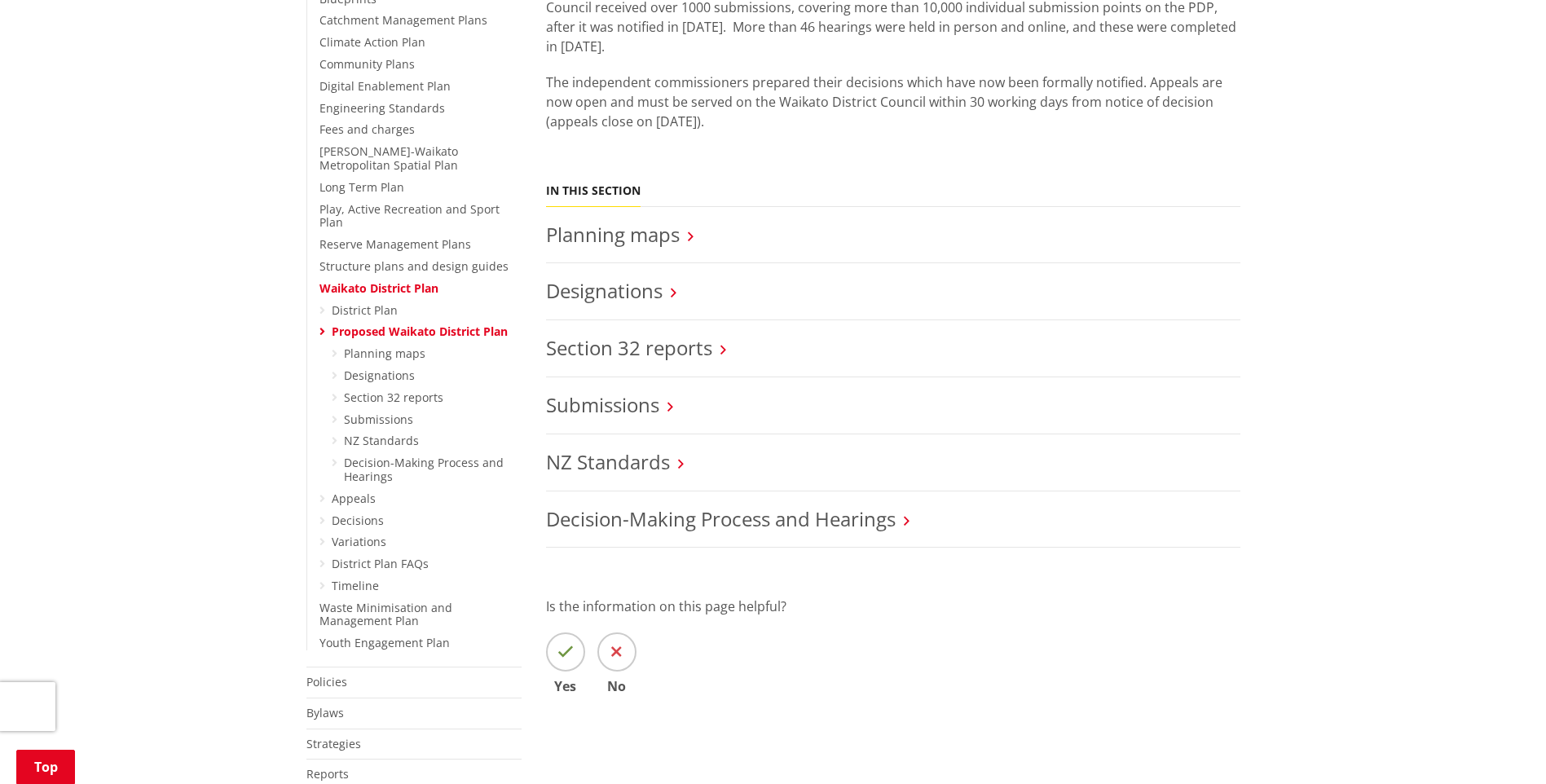
scroll to position [489, 0]
click at [344, 411] on link "Submissions" at bounding box center [378, 418] width 69 height 16
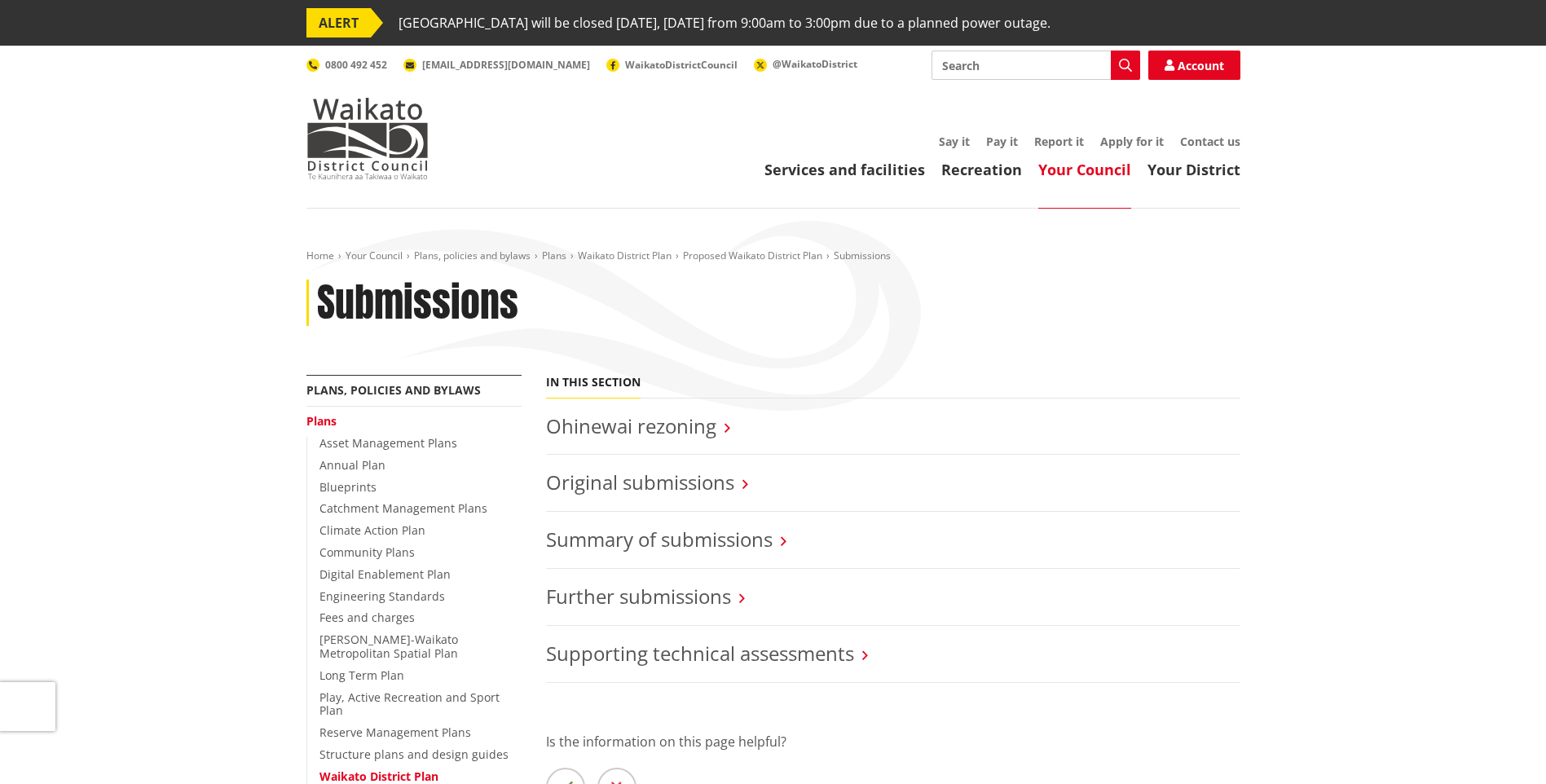
click at [723, 427] on h3 "Ohinewai rezoning" at bounding box center [893, 426] width 694 height 24
click at [661, 428] on link "Ohinewai rezoning" at bounding box center [630, 425] width 170 height 27
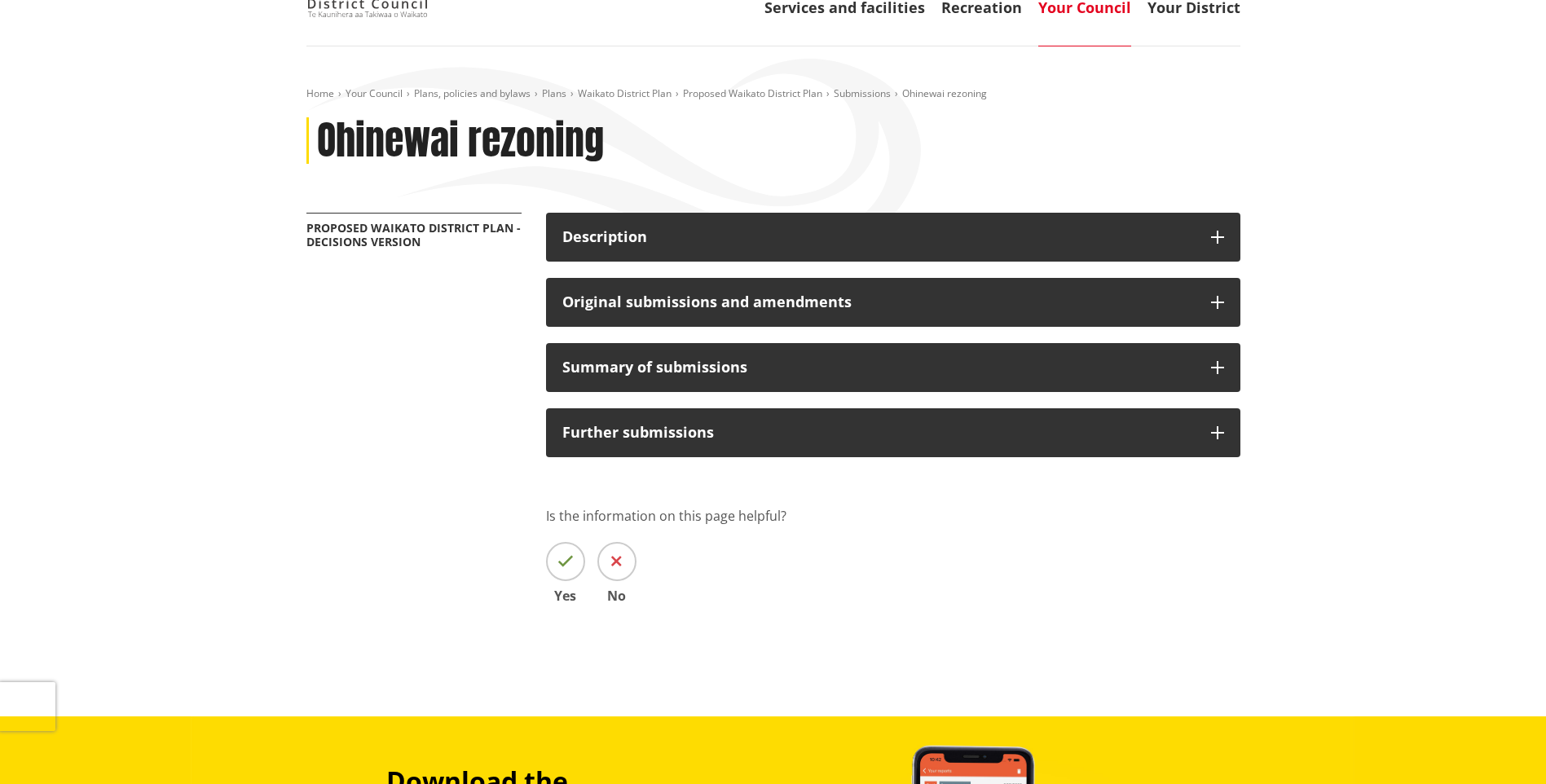
scroll to position [163, 0]
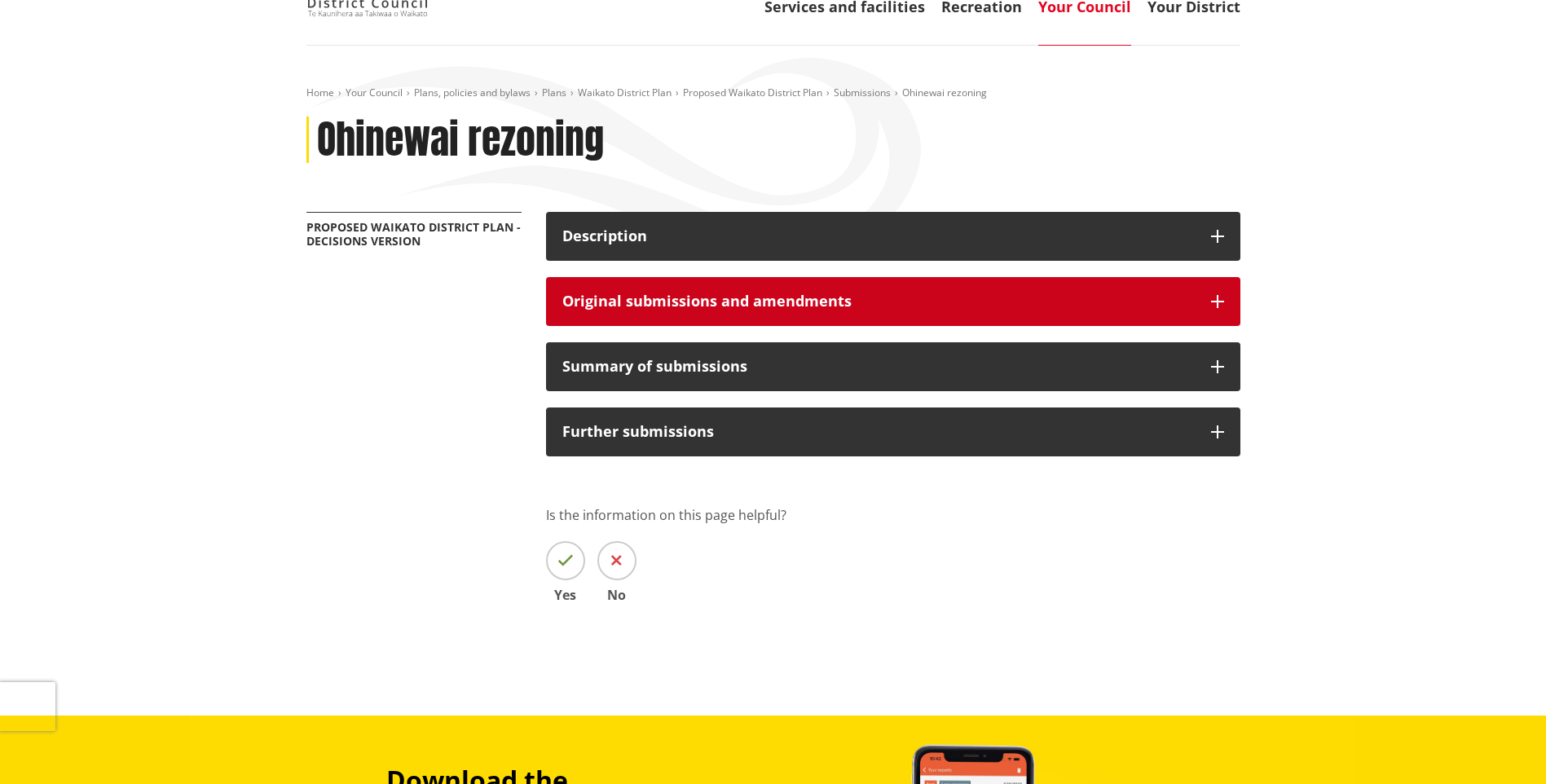
click at [782, 314] on button "Original submissions and amendments" at bounding box center [893, 301] width 694 height 49
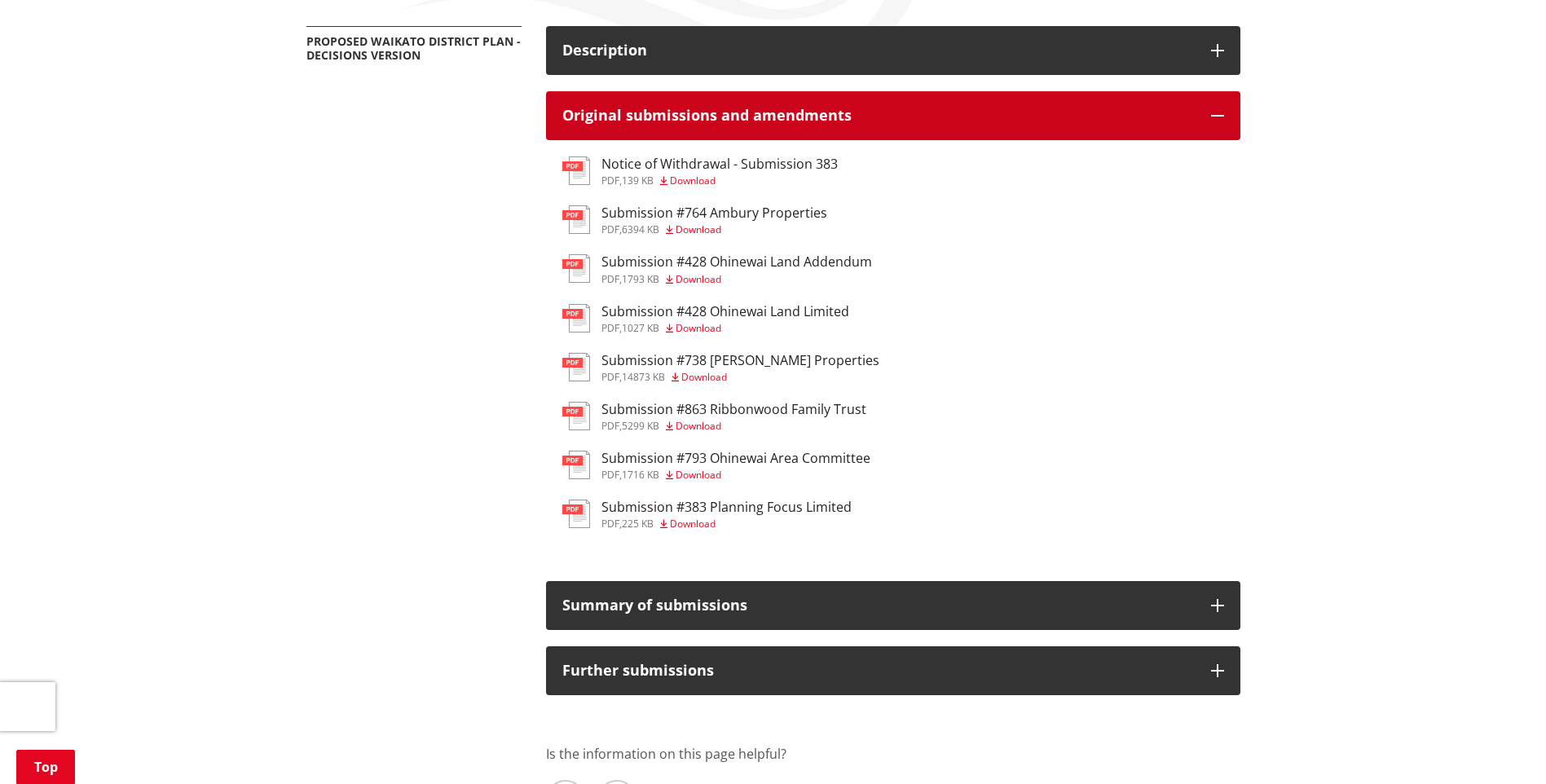
scroll to position [489, 0]
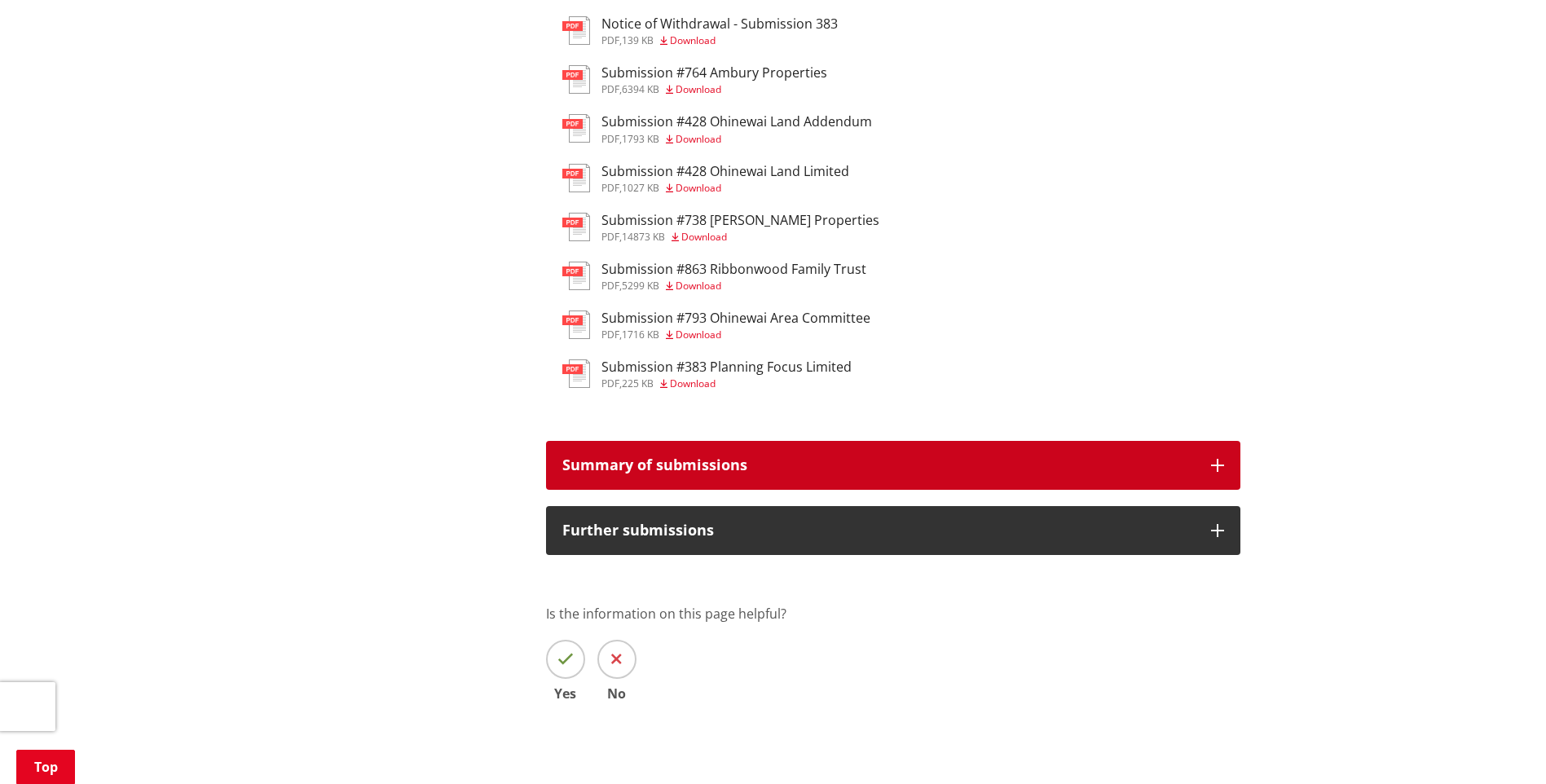
click at [784, 460] on h3 "Summary of submissions" at bounding box center [878, 466] width 632 height 16
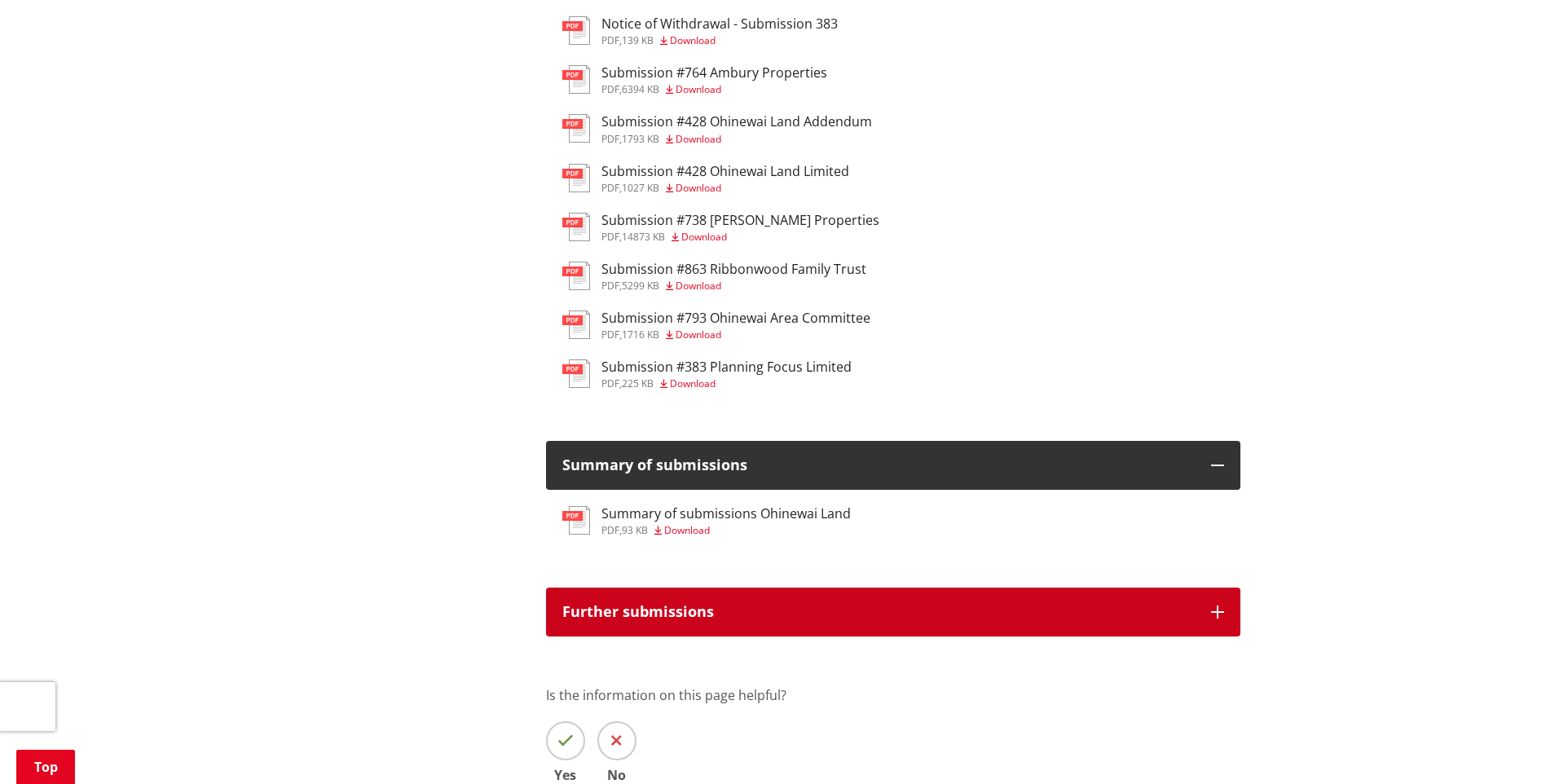
click at [805, 618] on h3 "Further submissions" at bounding box center [878, 612] width 632 height 16
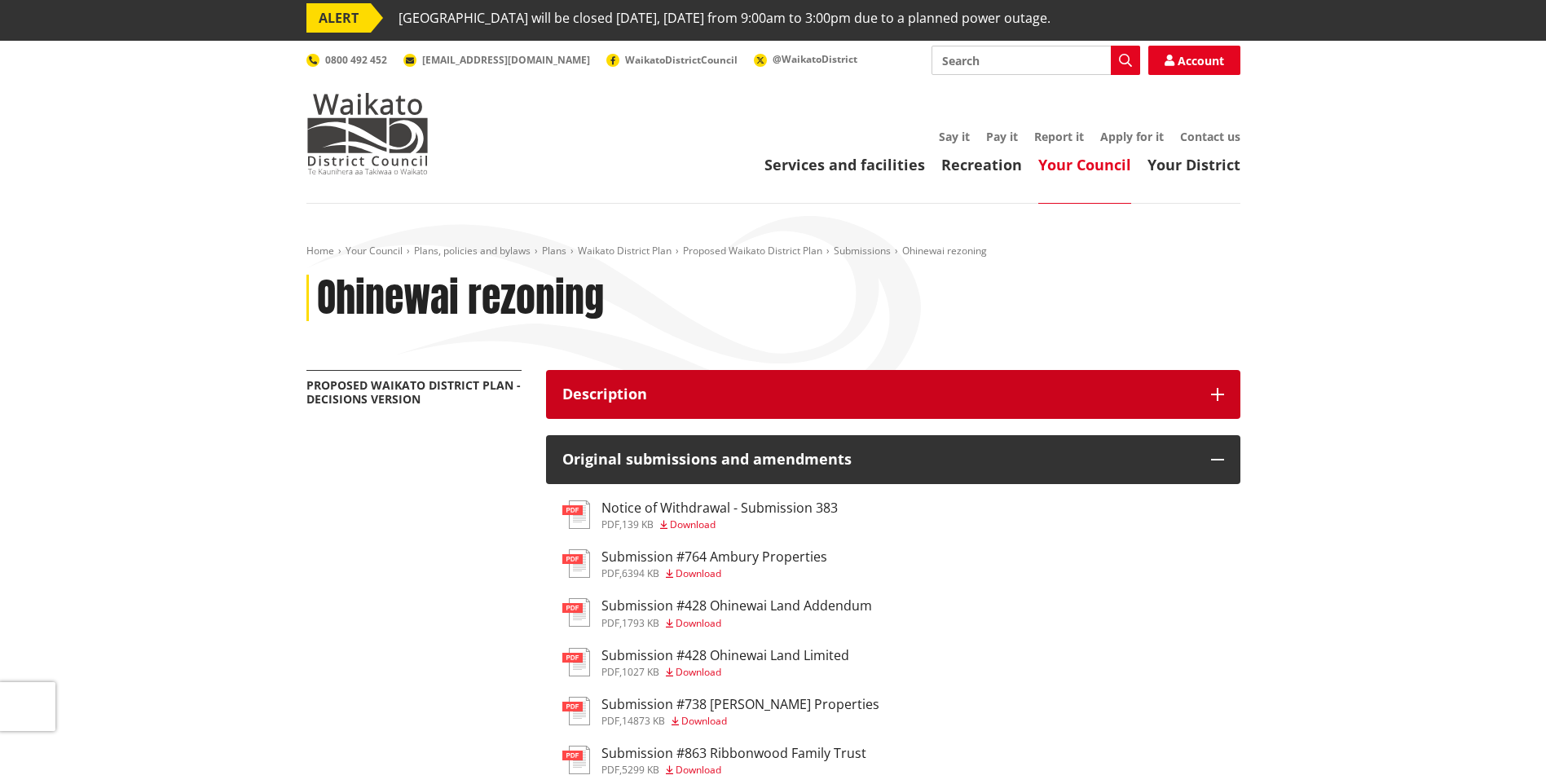
scroll to position [0, 0]
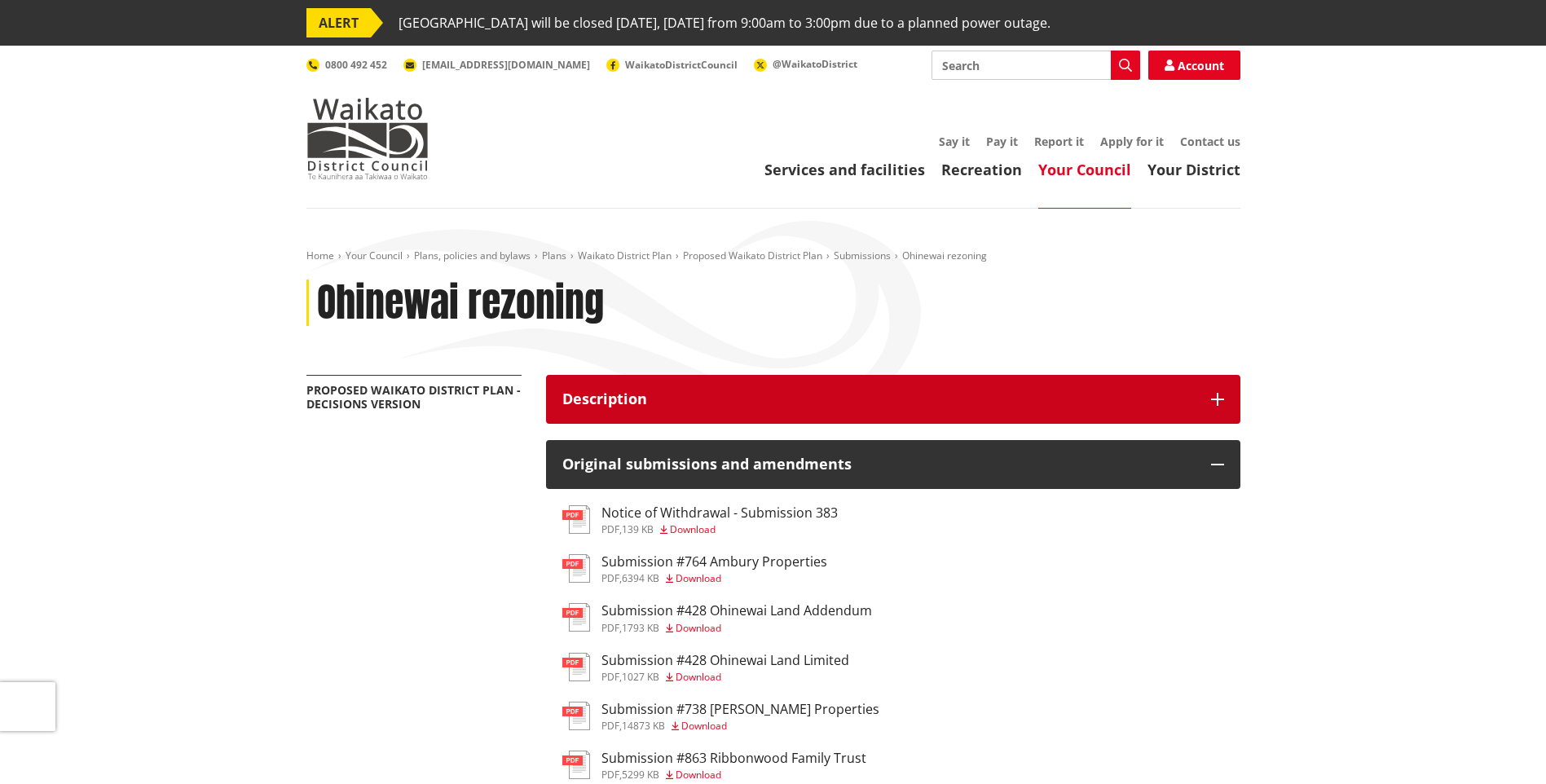
click at [792, 413] on button "Description" at bounding box center [893, 399] width 694 height 49
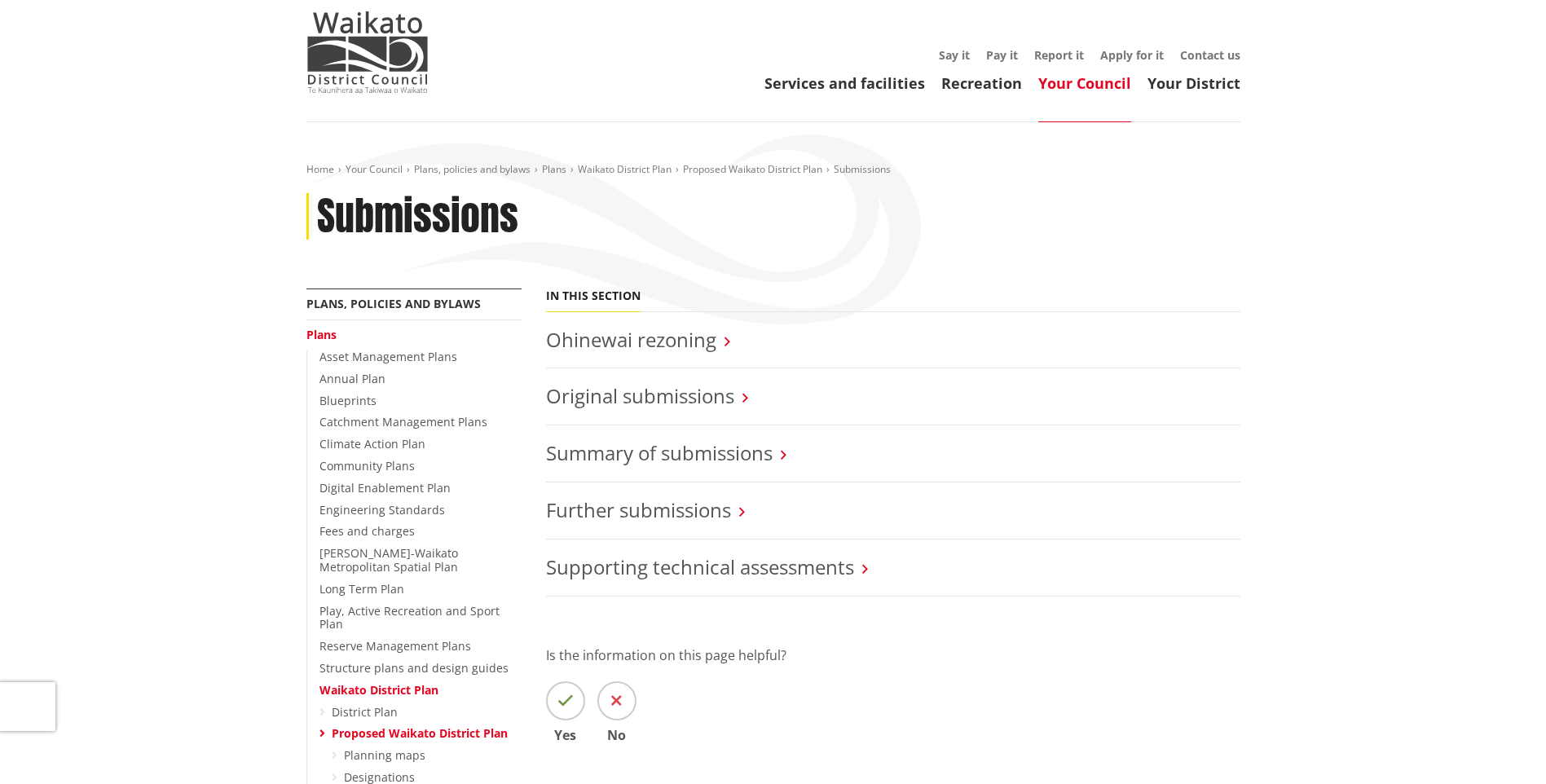
scroll to position [244, 0]
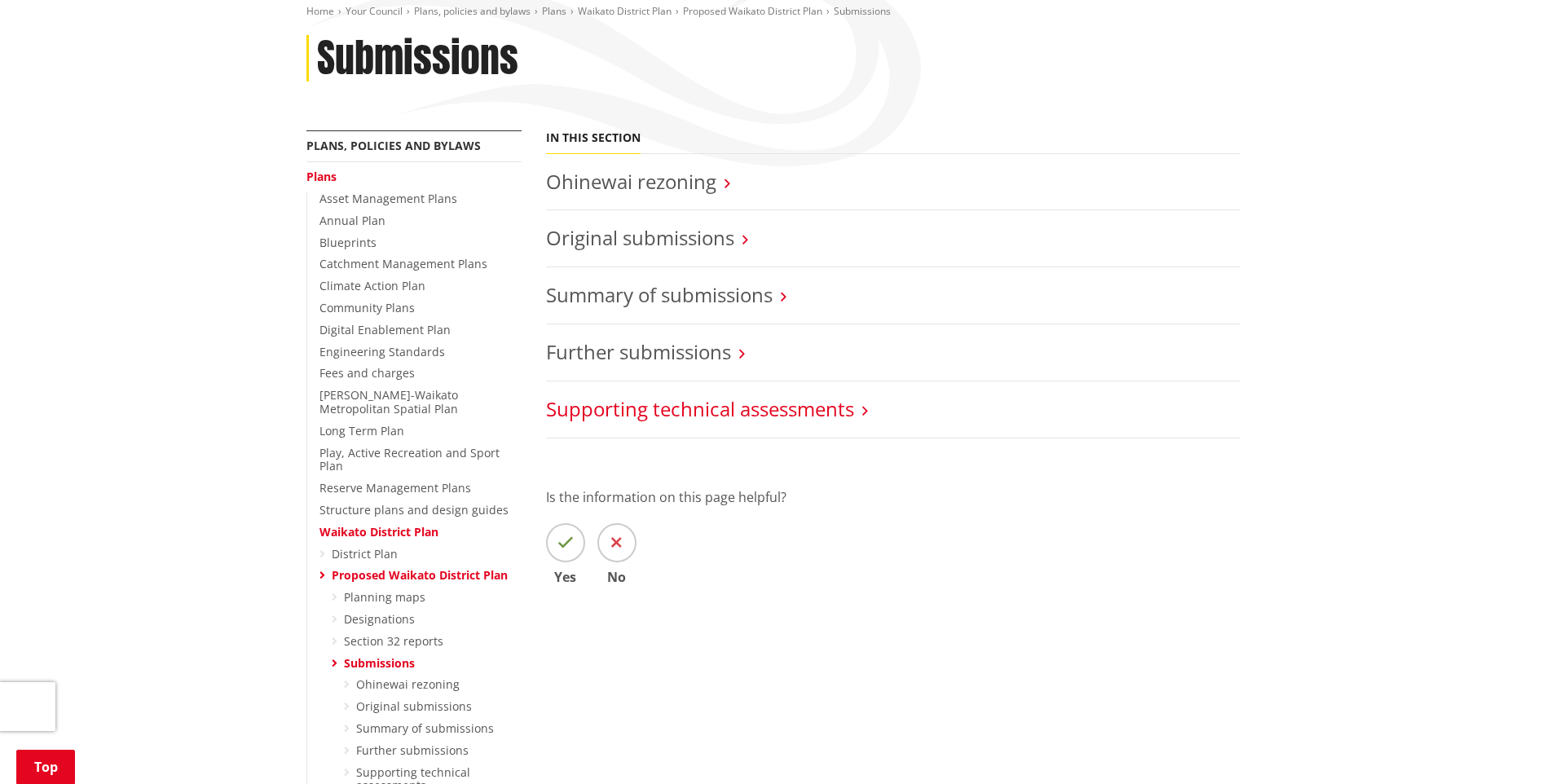
click at [641, 415] on link "Supporting technical assessments" at bounding box center [699, 408] width 308 height 27
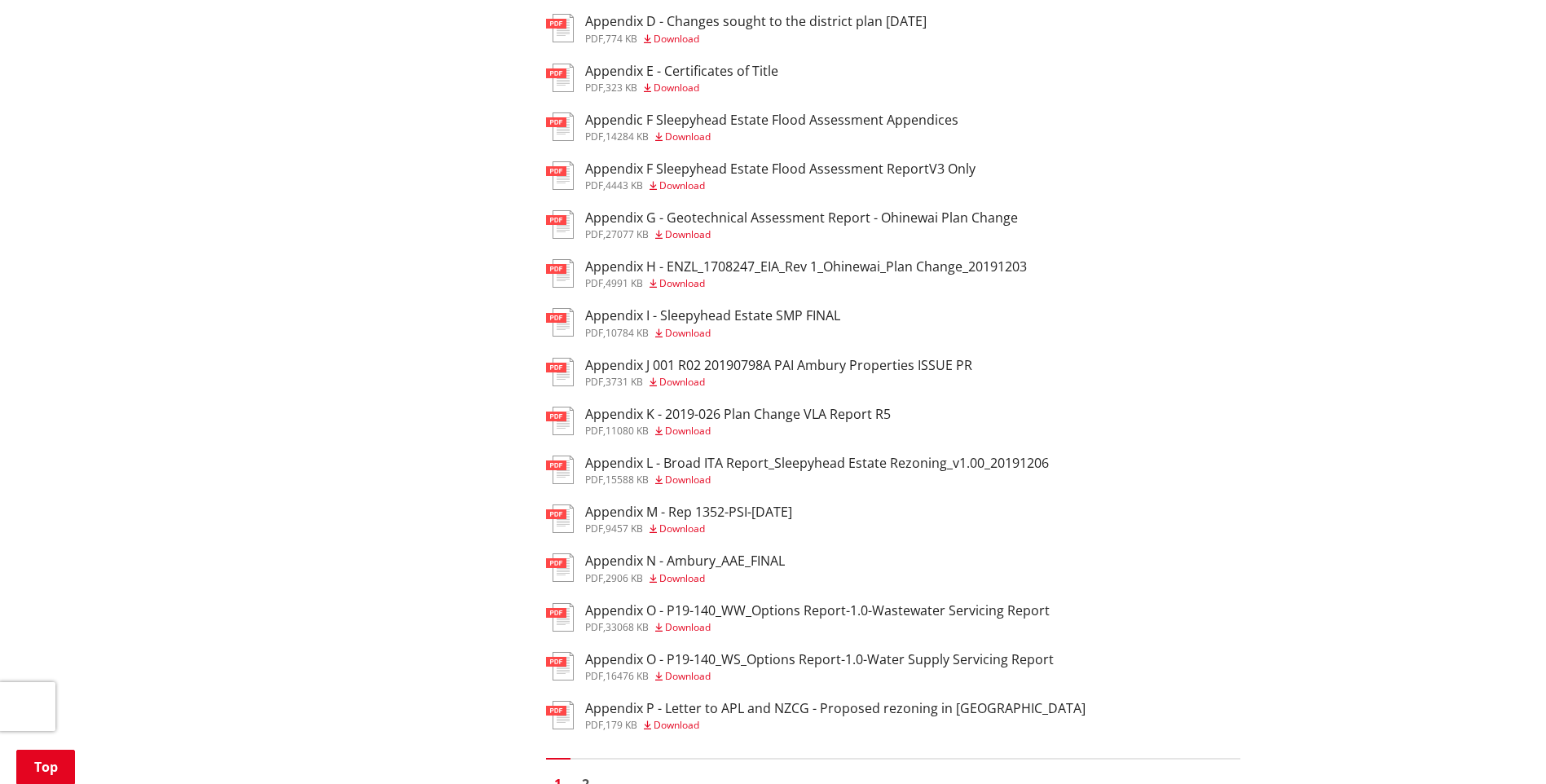
scroll to position [652, 0]
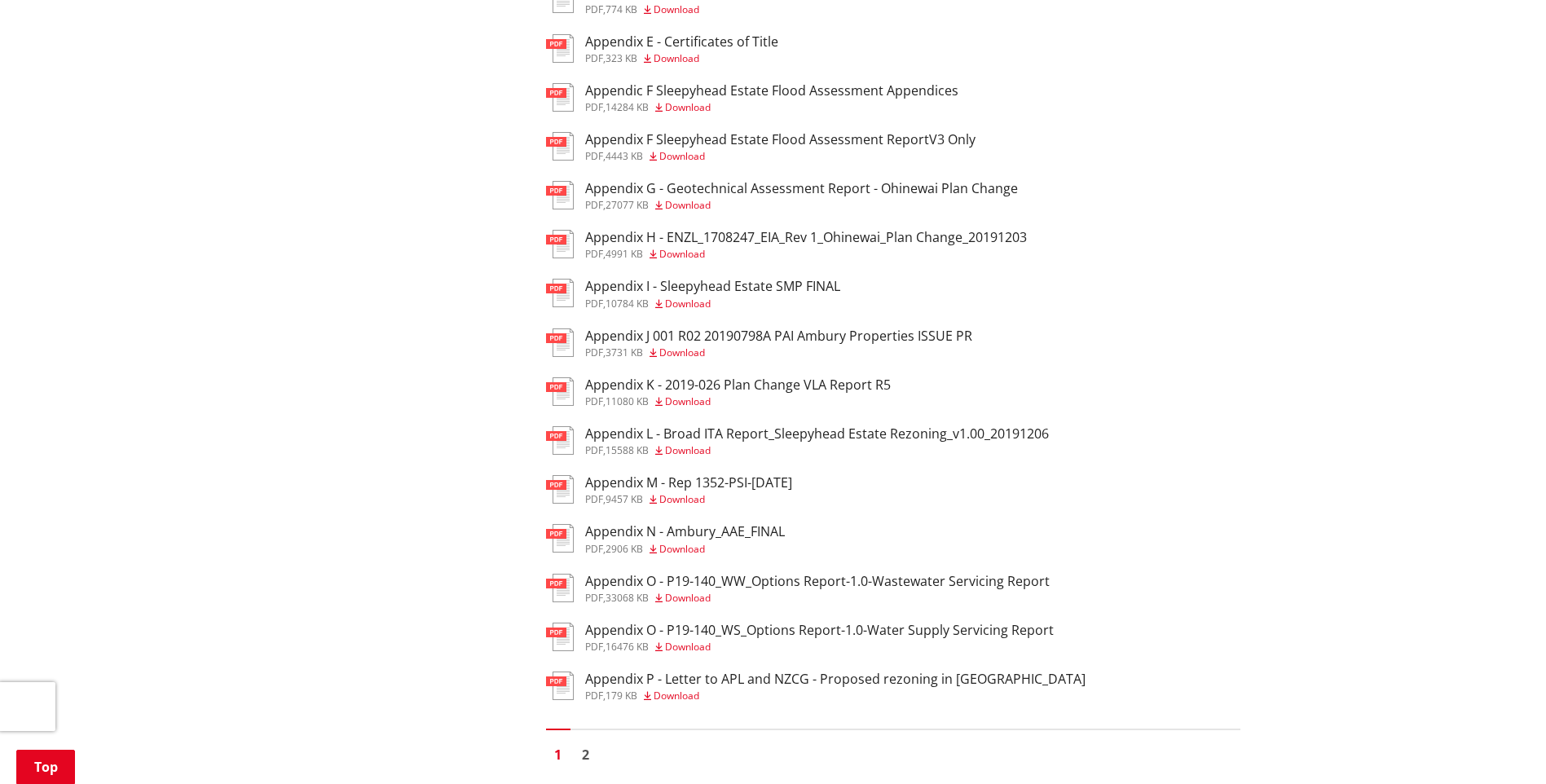
click at [990, 580] on h3 "Appendix O - P19-140_WW_Options Report-1.0-Wastewater Servicing Report" at bounding box center [817, 581] width 464 height 16
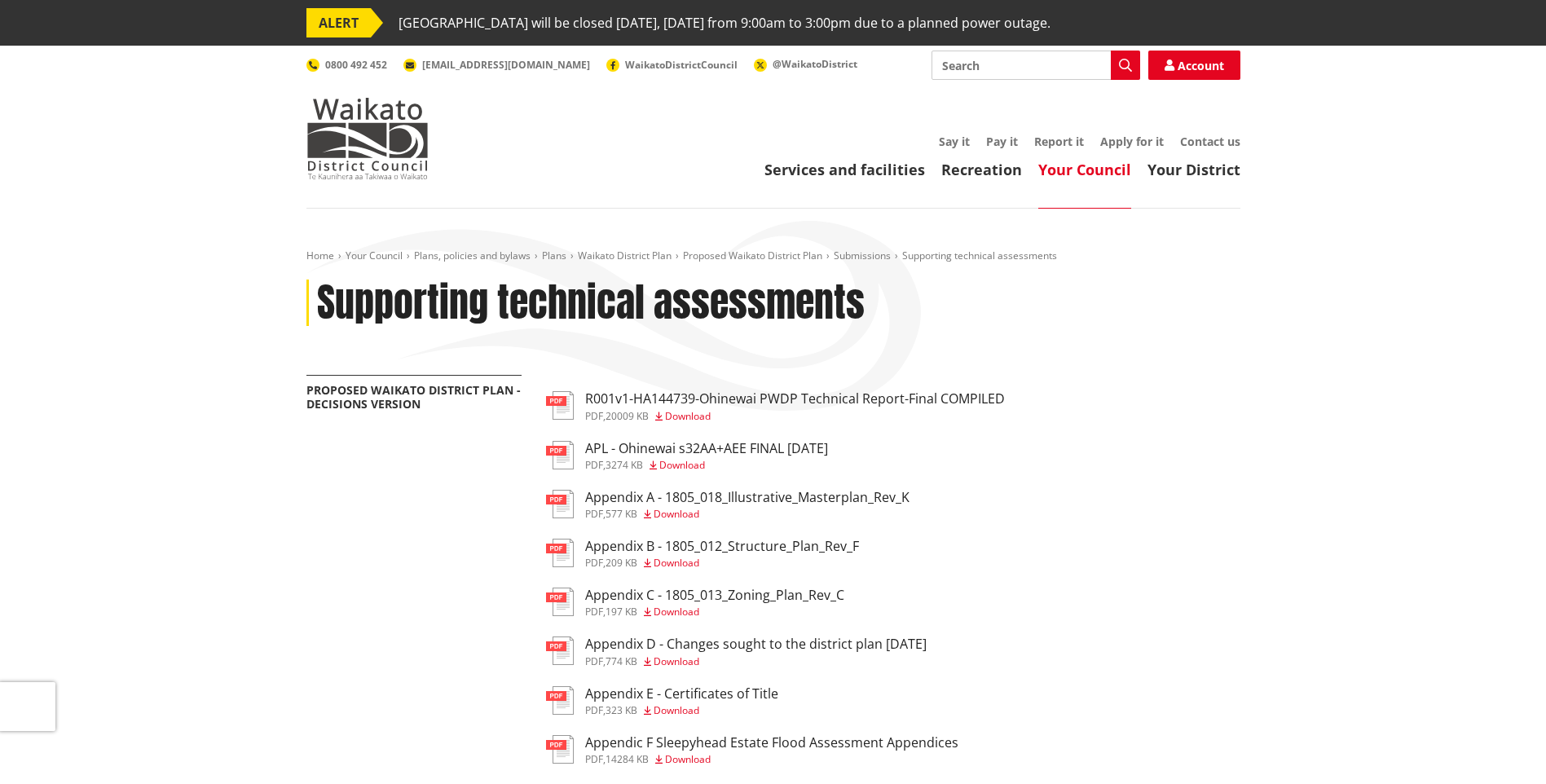
scroll to position [652, 0]
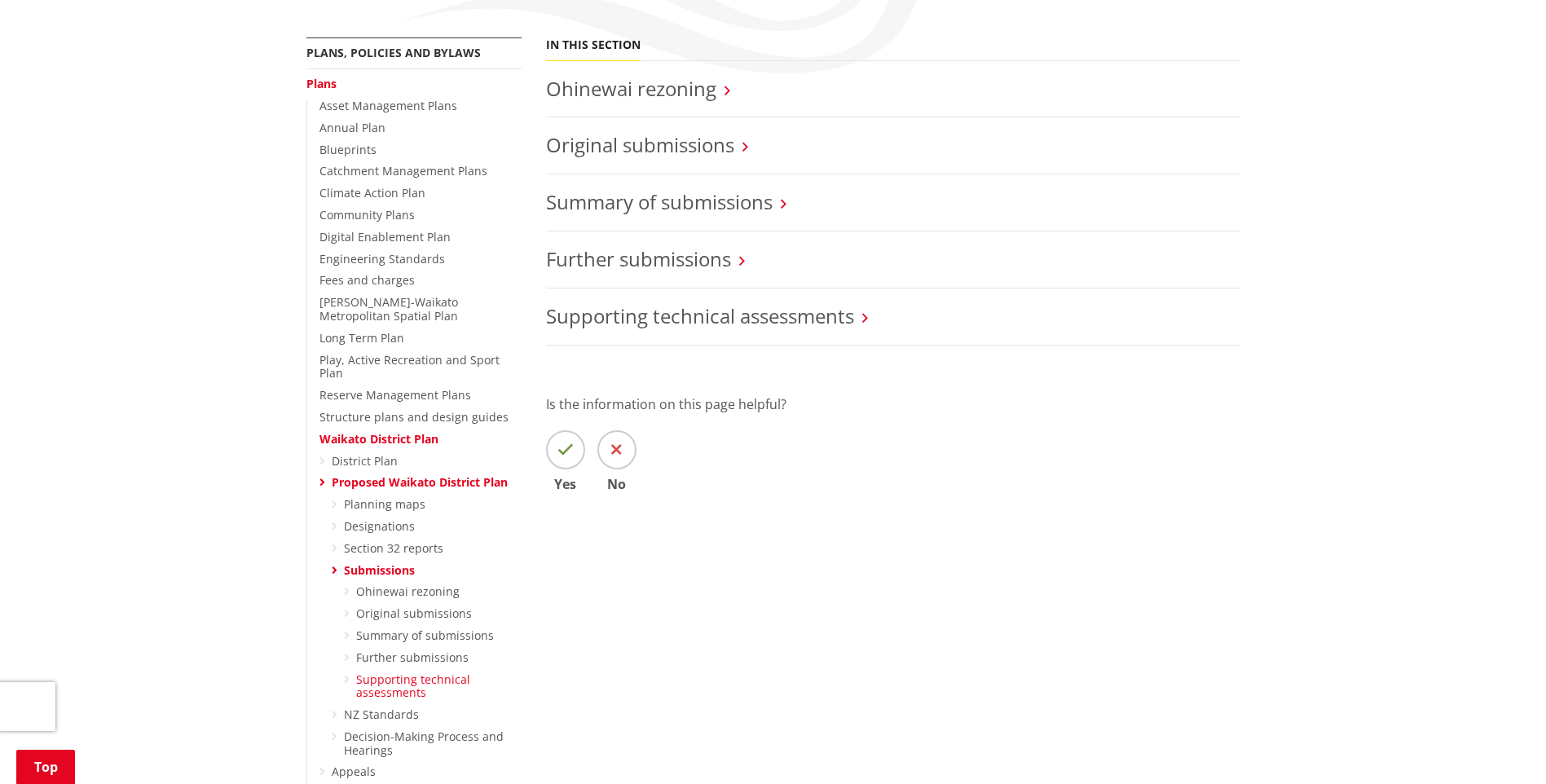
scroll to position [407, 0]
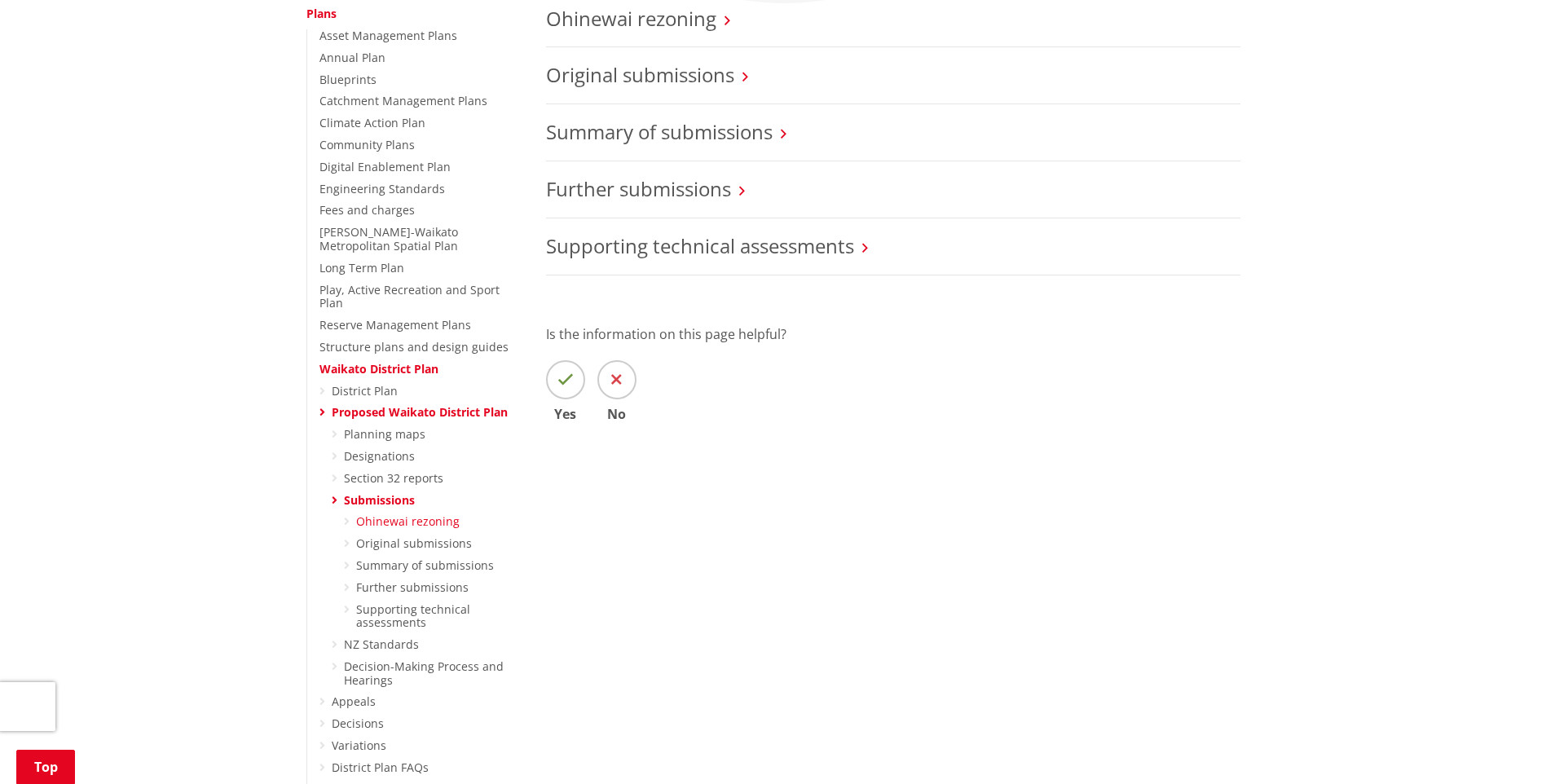
click at [448, 513] on link "Ohinewai rezoning" at bounding box center [408, 521] width 104 height 16
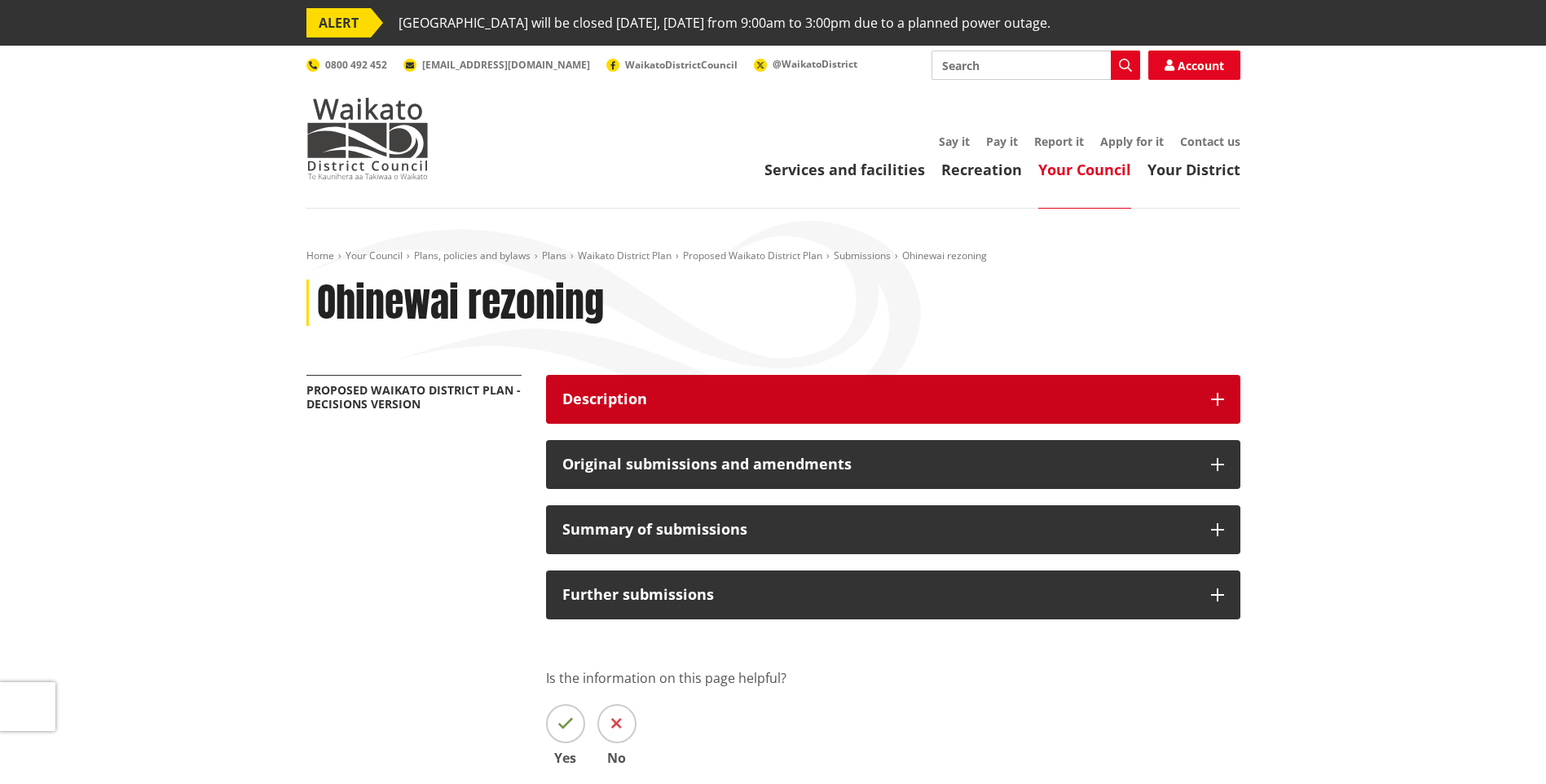
click at [693, 417] on button "Description" at bounding box center [893, 399] width 694 height 49
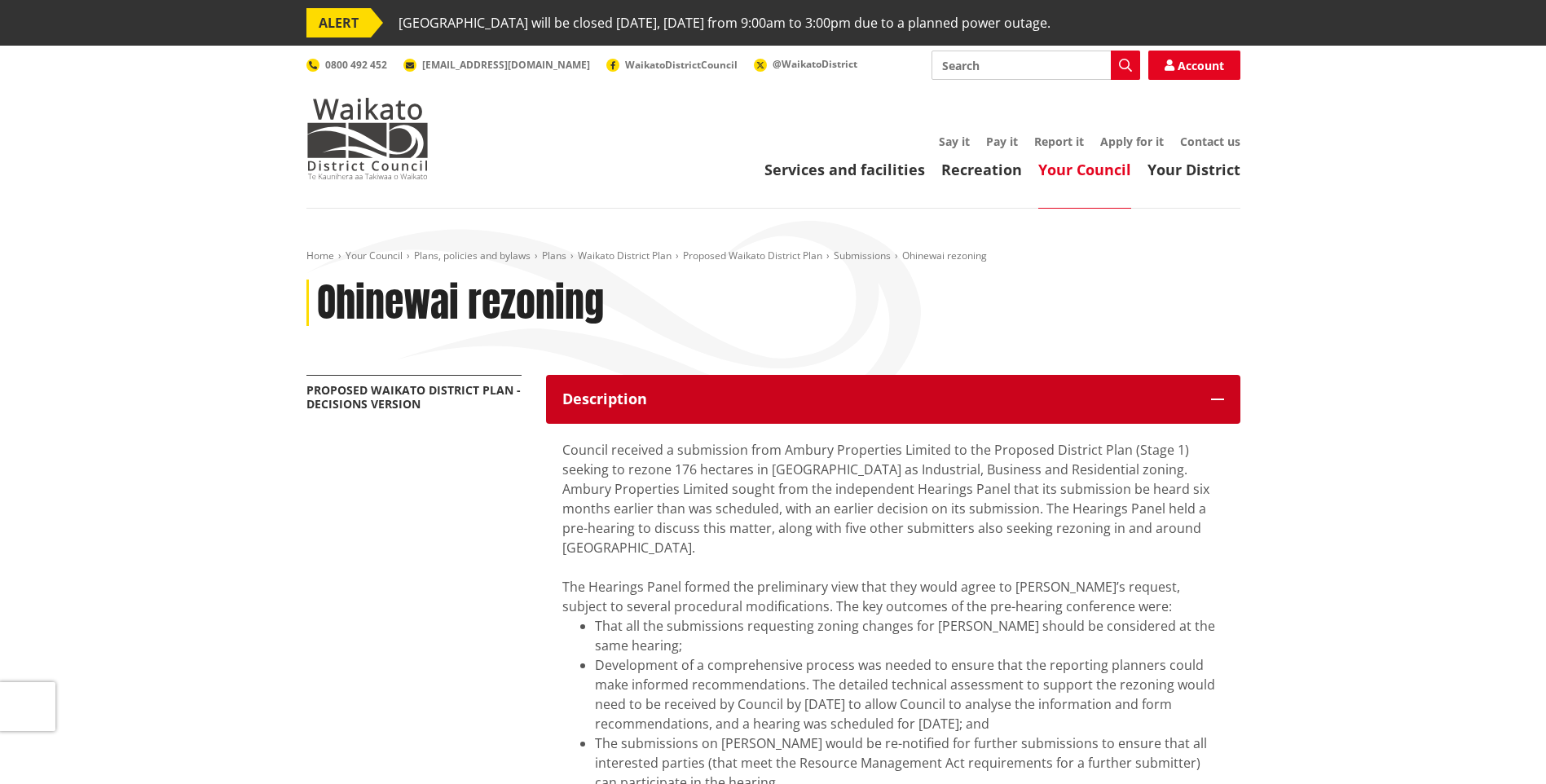
scroll to position [163, 0]
